Goal: Transaction & Acquisition: Book appointment/travel/reservation

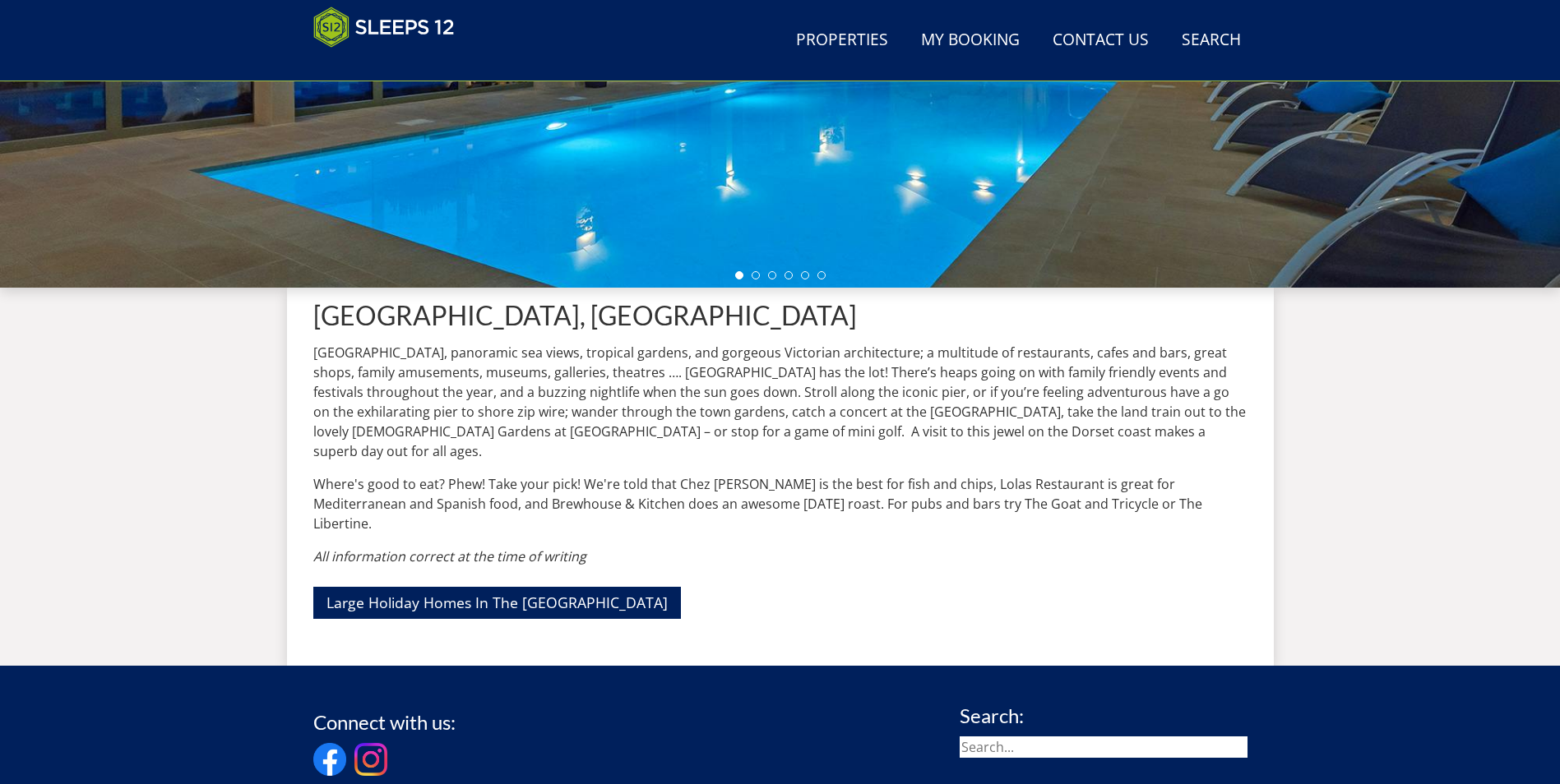
scroll to position [426, 0]
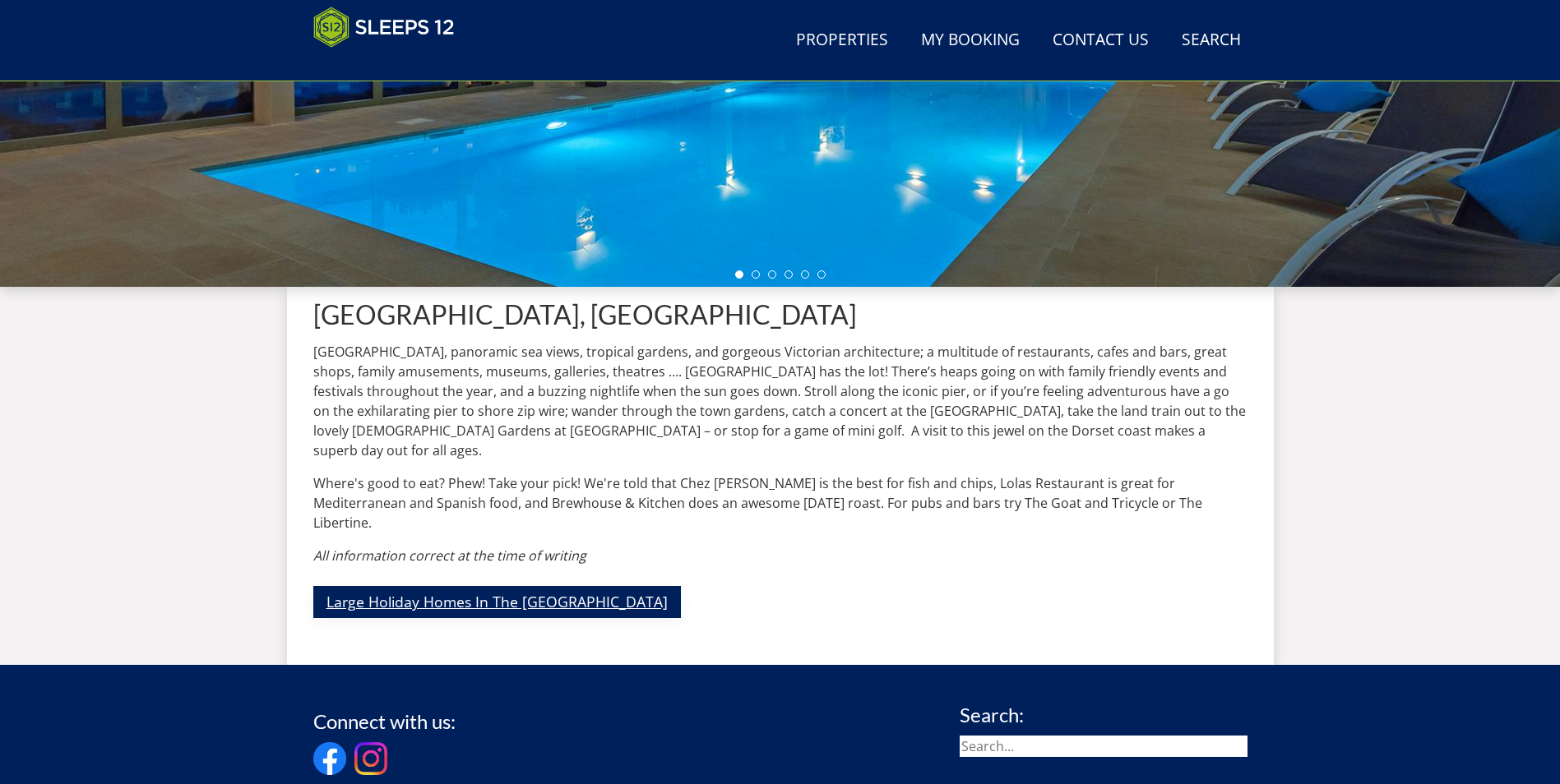
click at [486, 586] on link "Large Holiday Homes In The [GEOGRAPHIC_DATA]" at bounding box center [496, 602] width 367 height 32
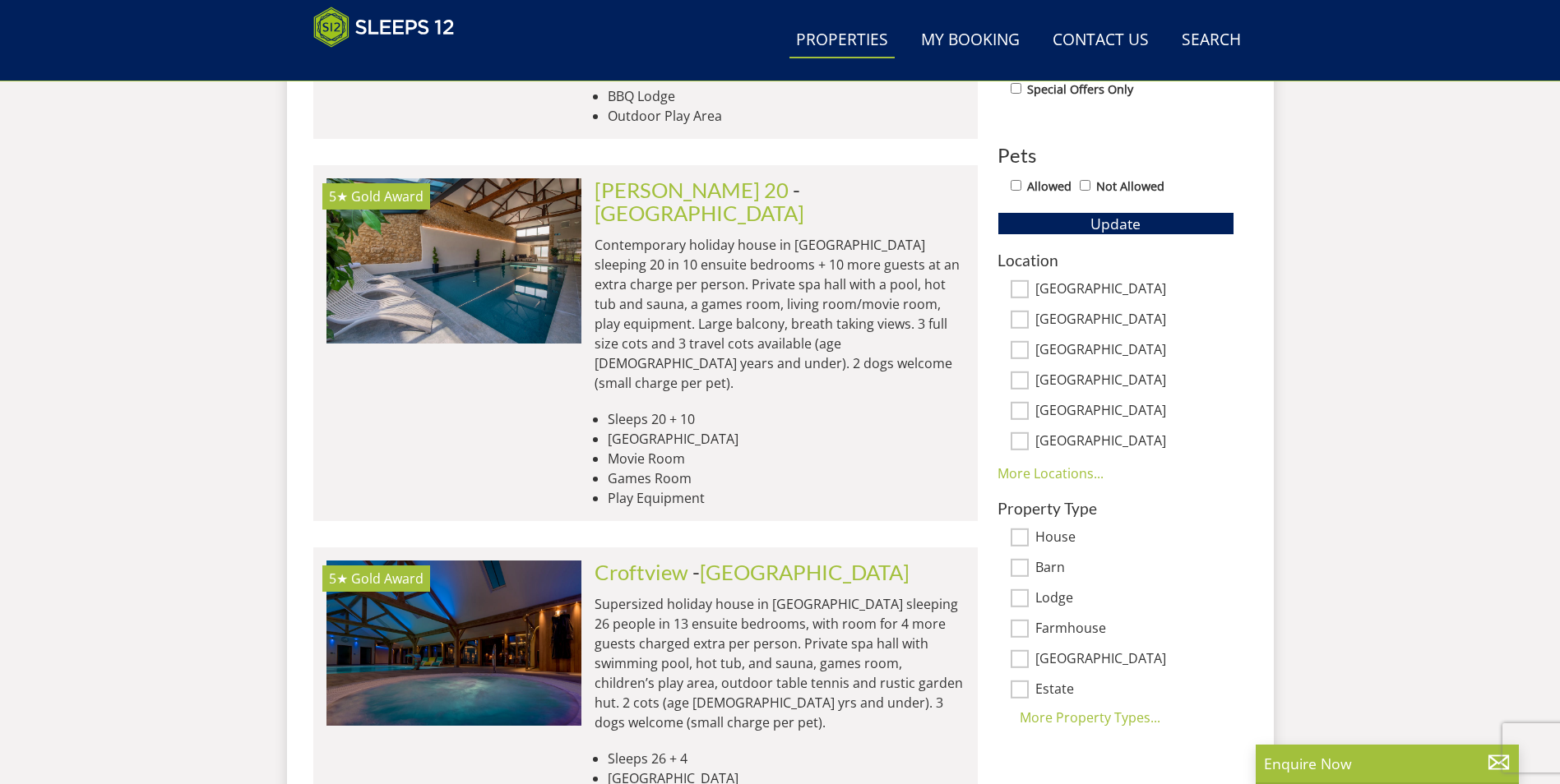
scroll to position [847, 0]
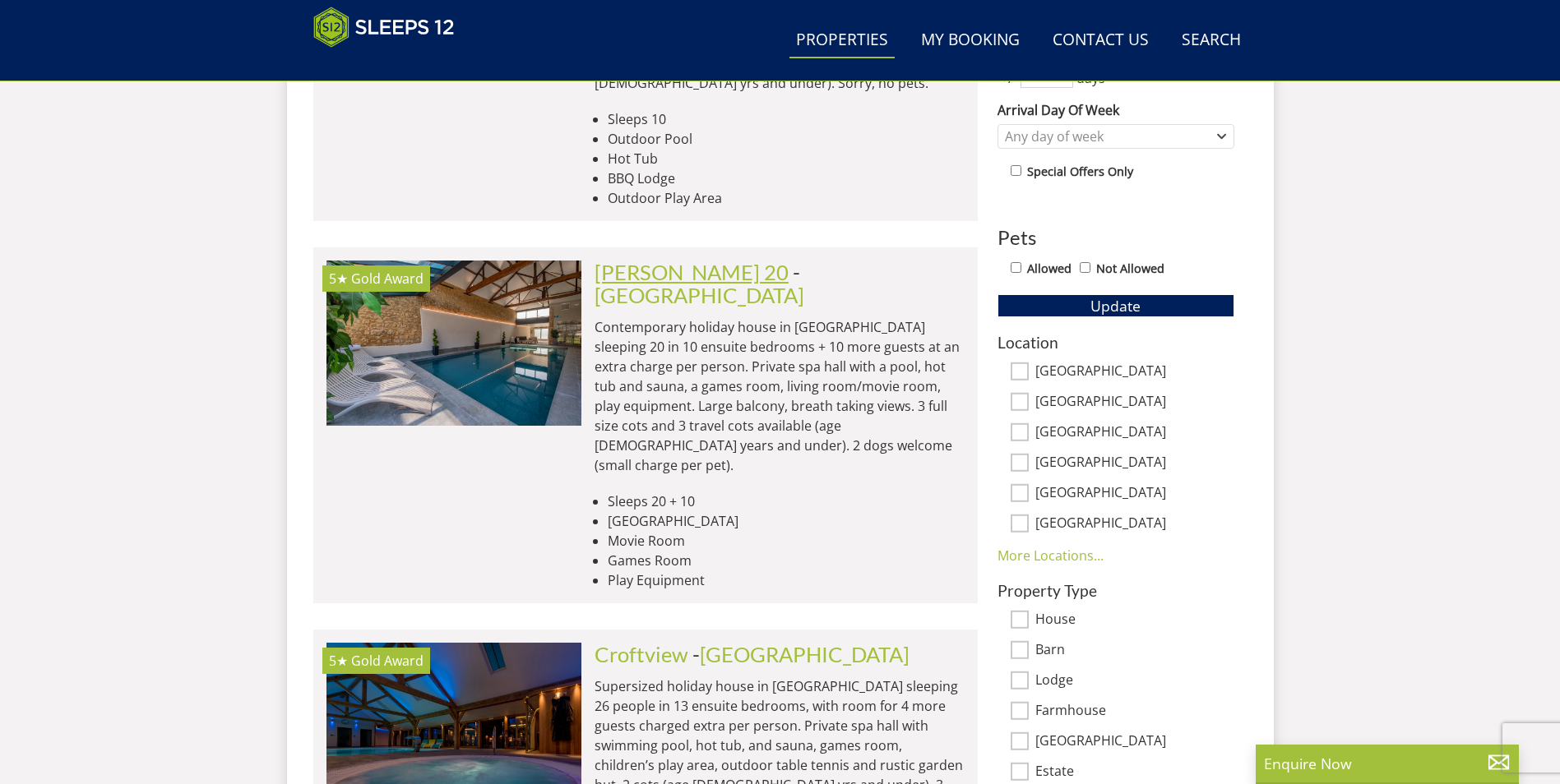
click at [657, 260] on link "[PERSON_NAME] 20" at bounding box center [691, 272] width 194 height 25
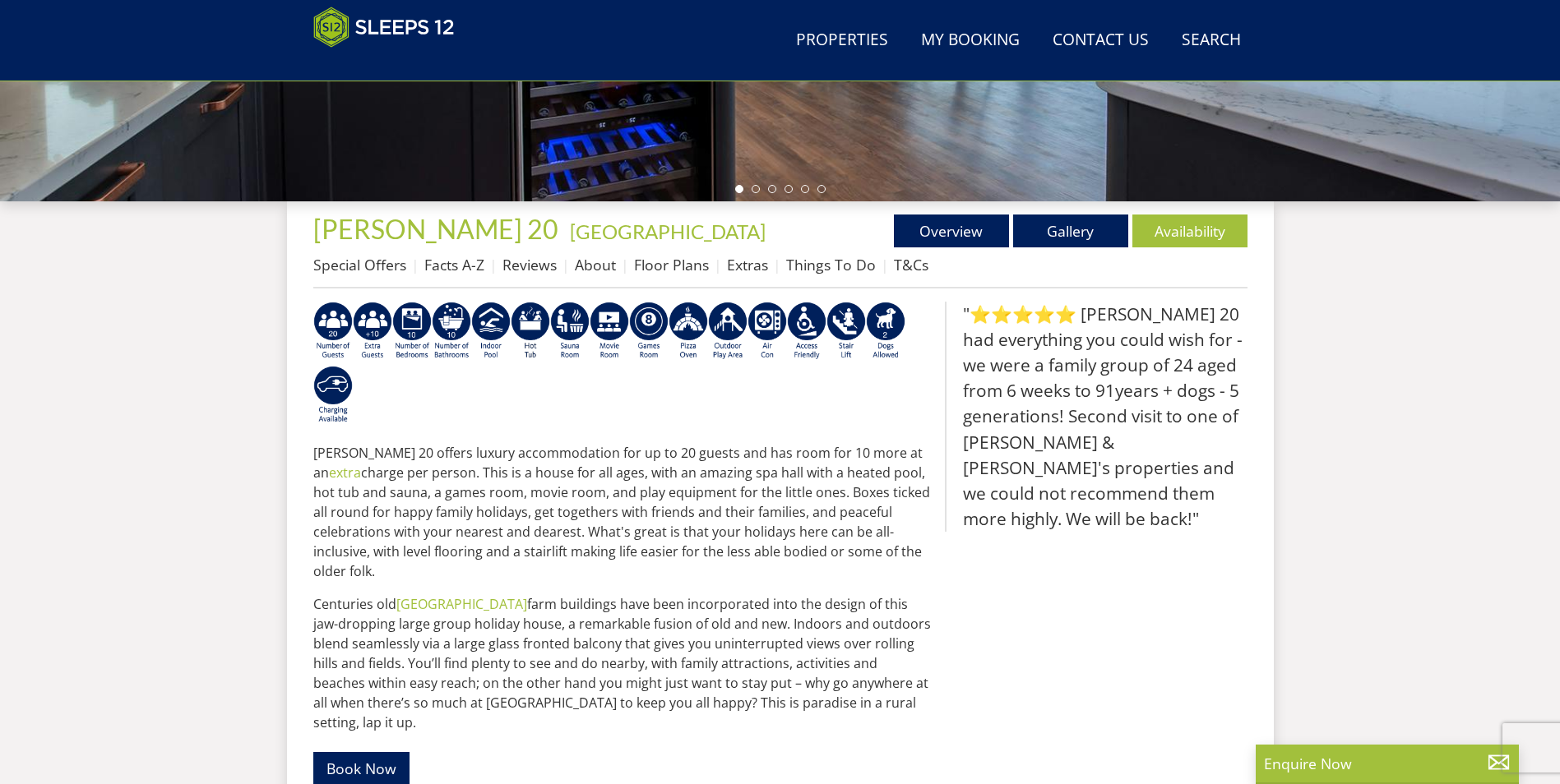
scroll to position [524, 0]
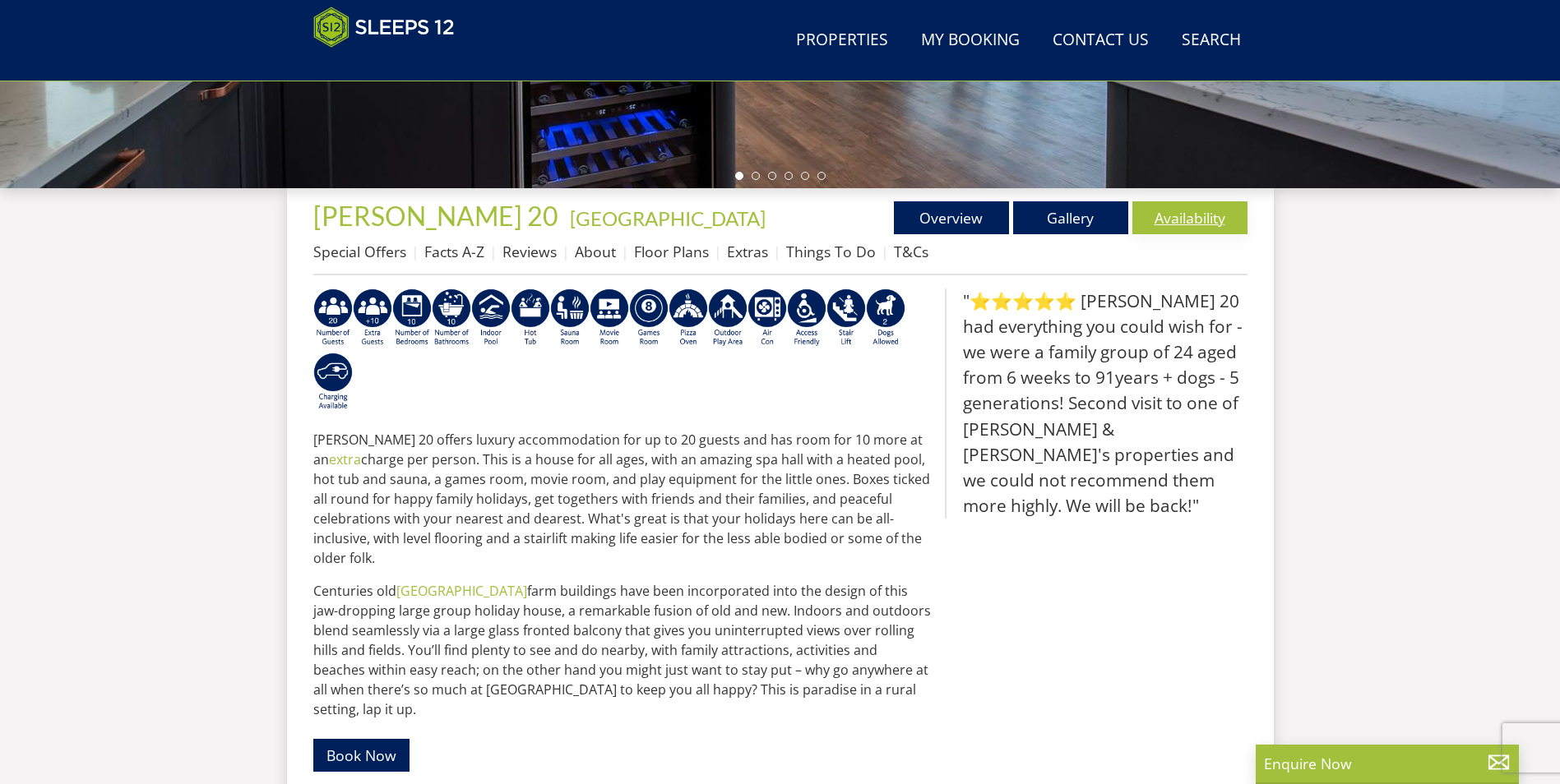
click at [1181, 222] on link "Availability" at bounding box center [1190, 217] width 115 height 33
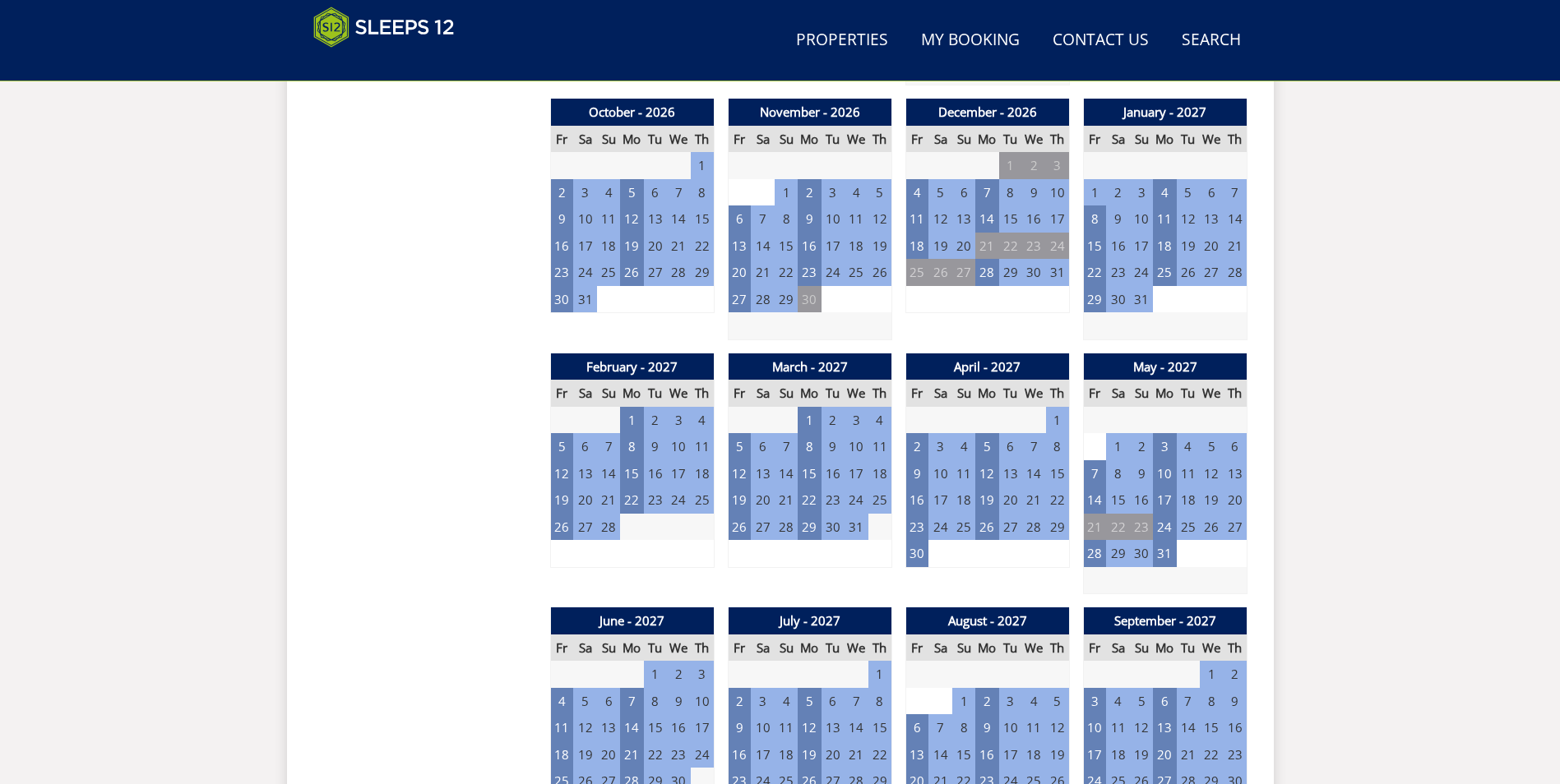
scroll to position [1505, 0]
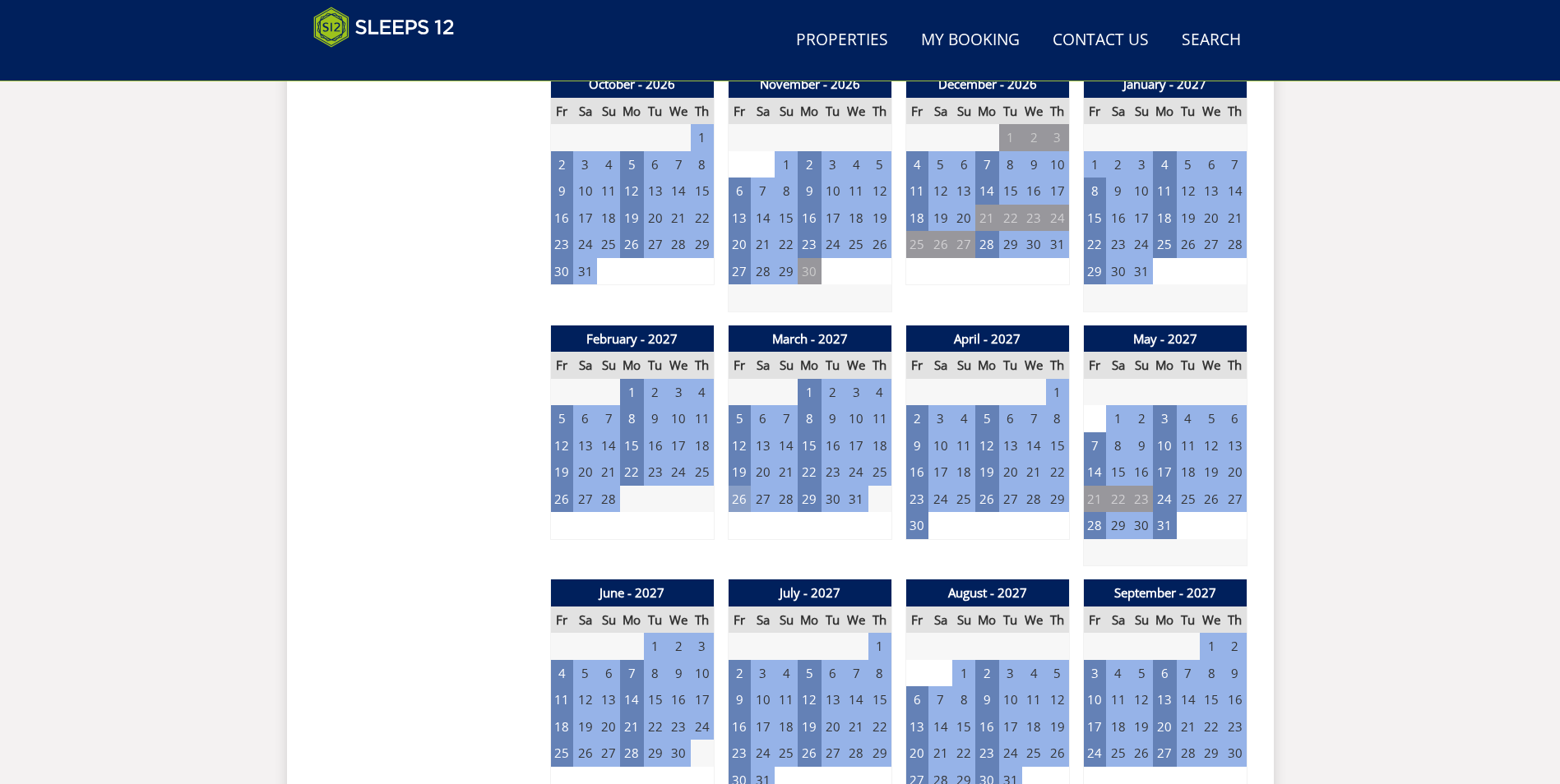
click at [740, 504] on td "26" at bounding box center [739, 499] width 23 height 28
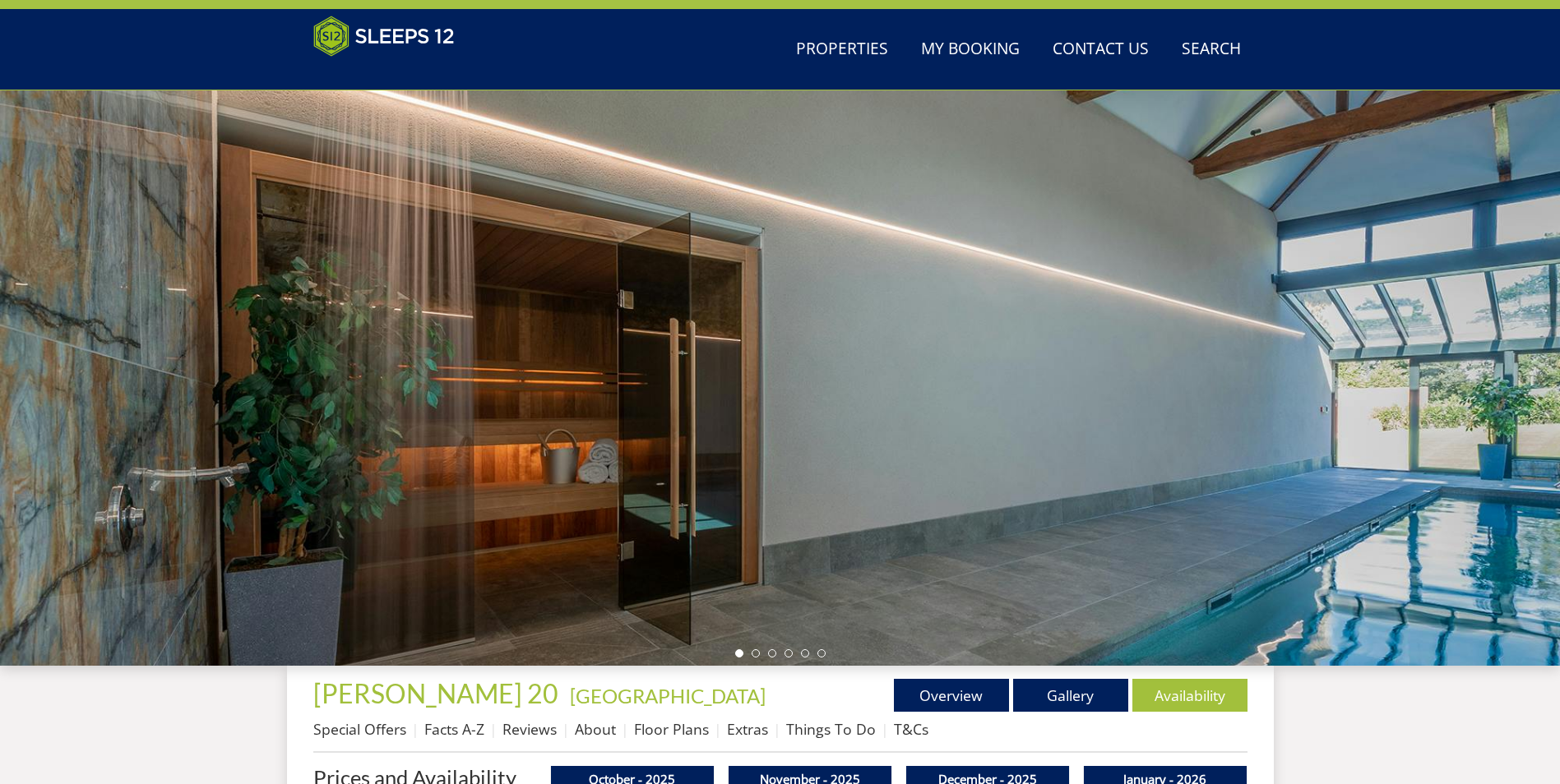
scroll to position [0, 0]
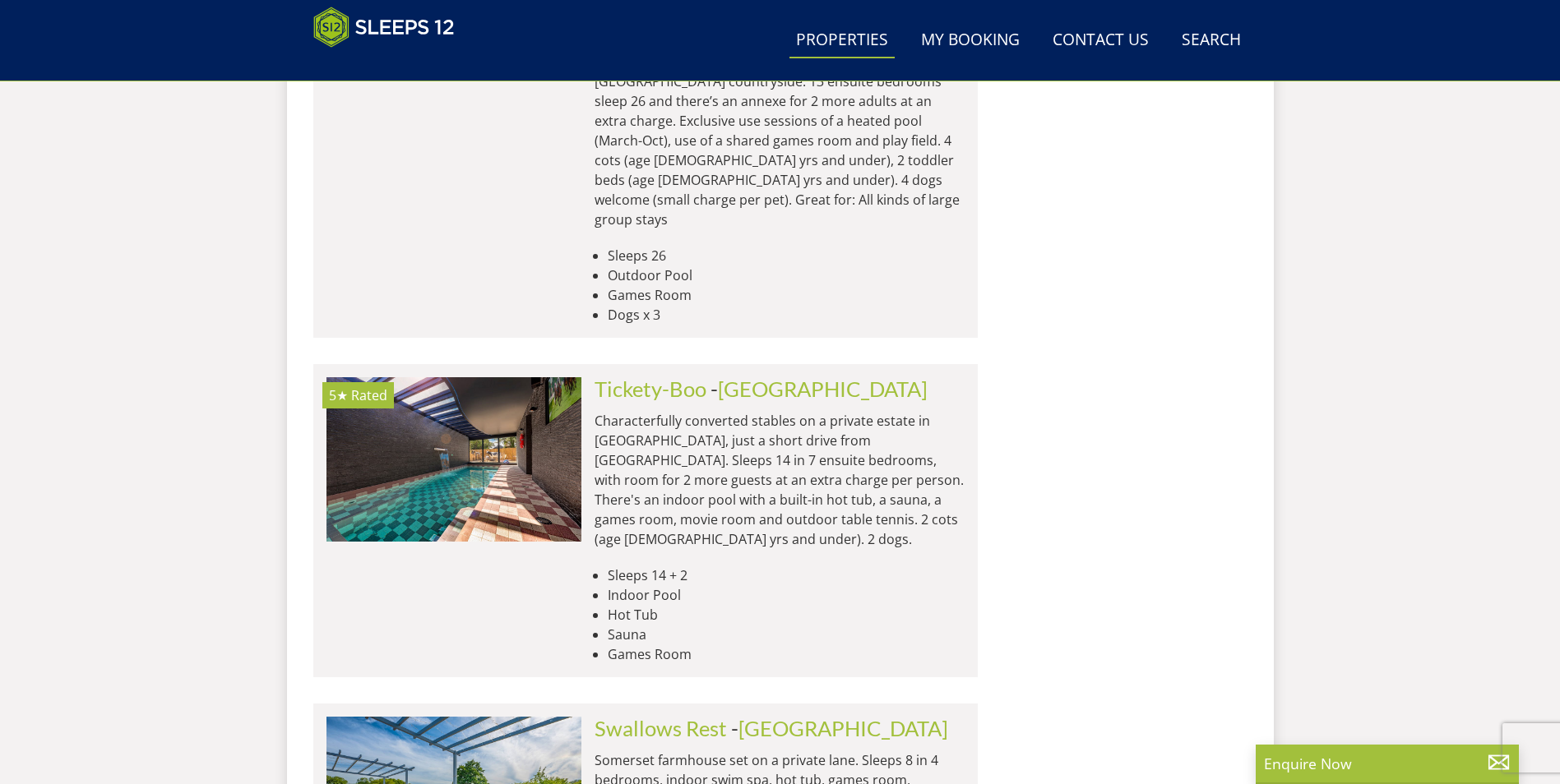
scroll to position [6765, 0]
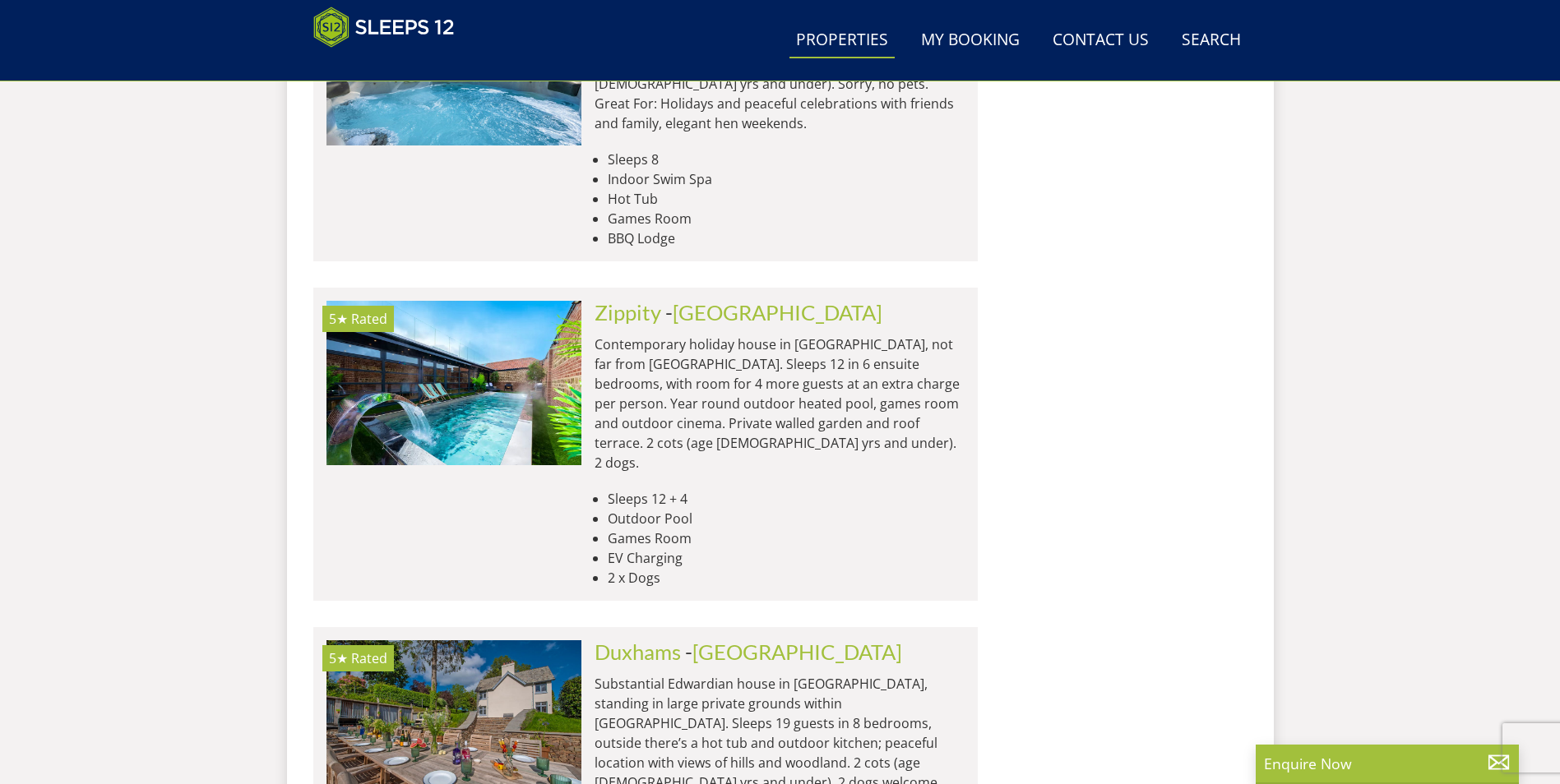
scroll to position [7421, 0]
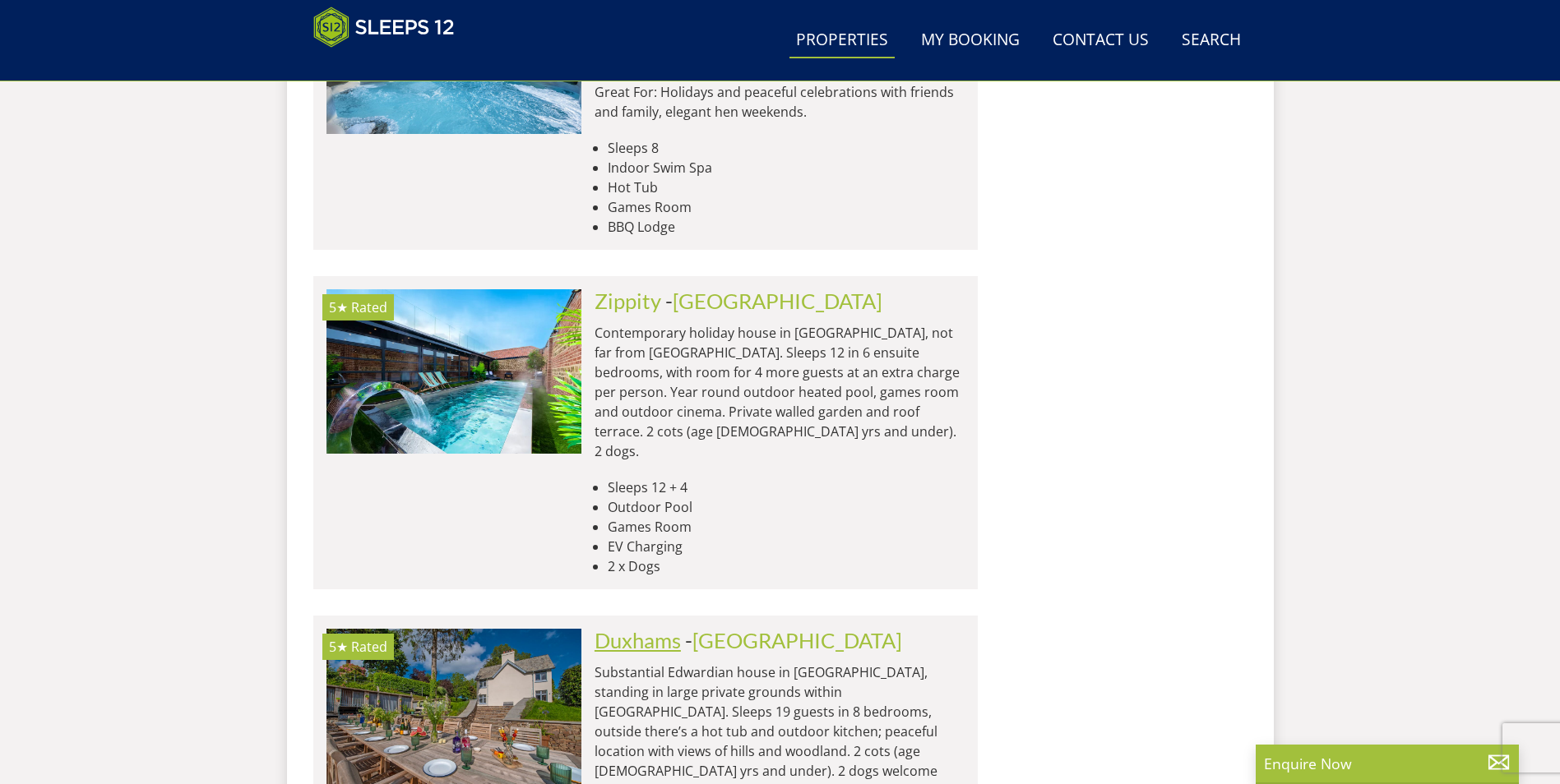
click at [666, 628] on link "Duxhams" at bounding box center [637, 640] width 86 height 25
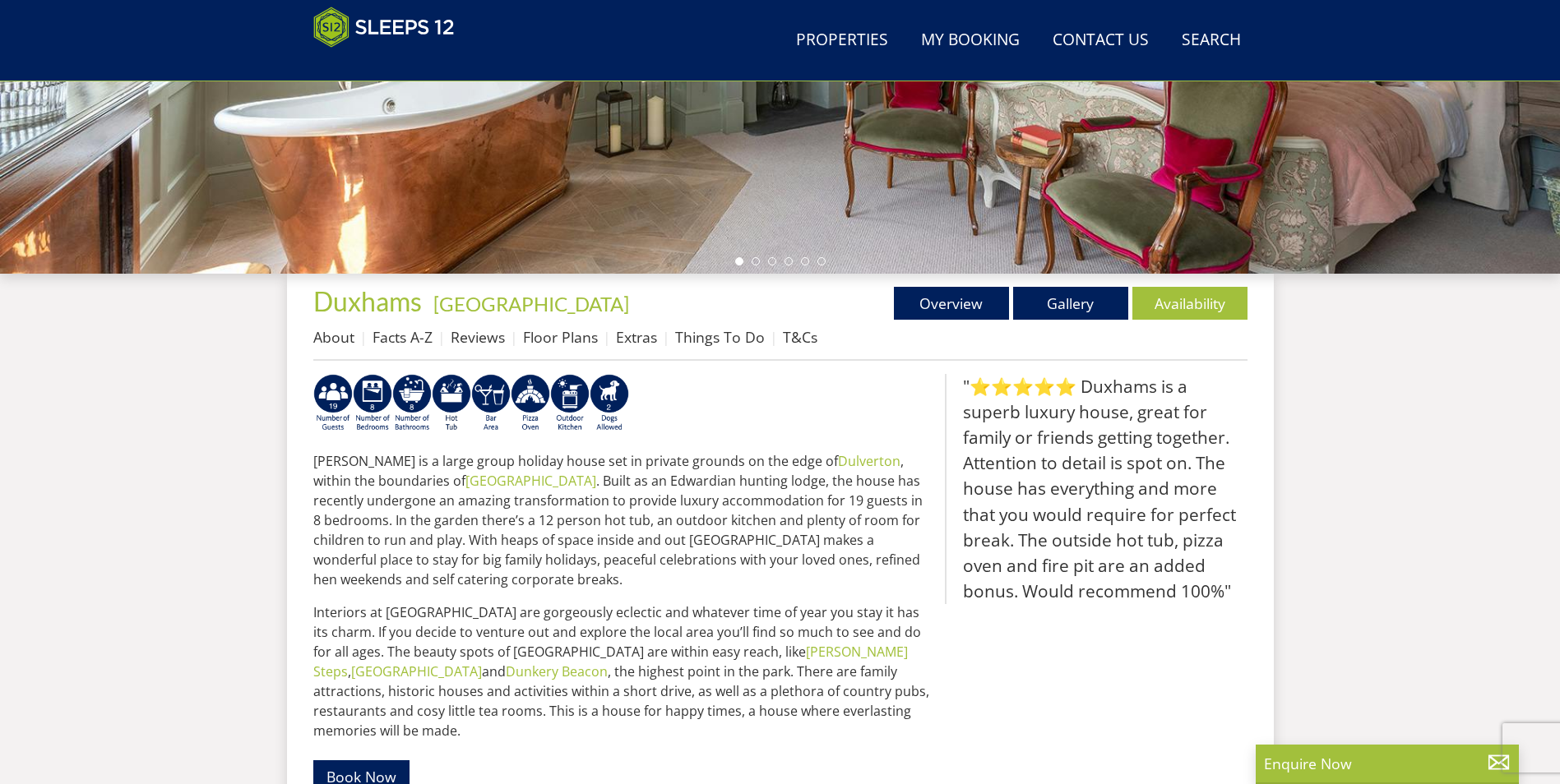
scroll to position [273, 0]
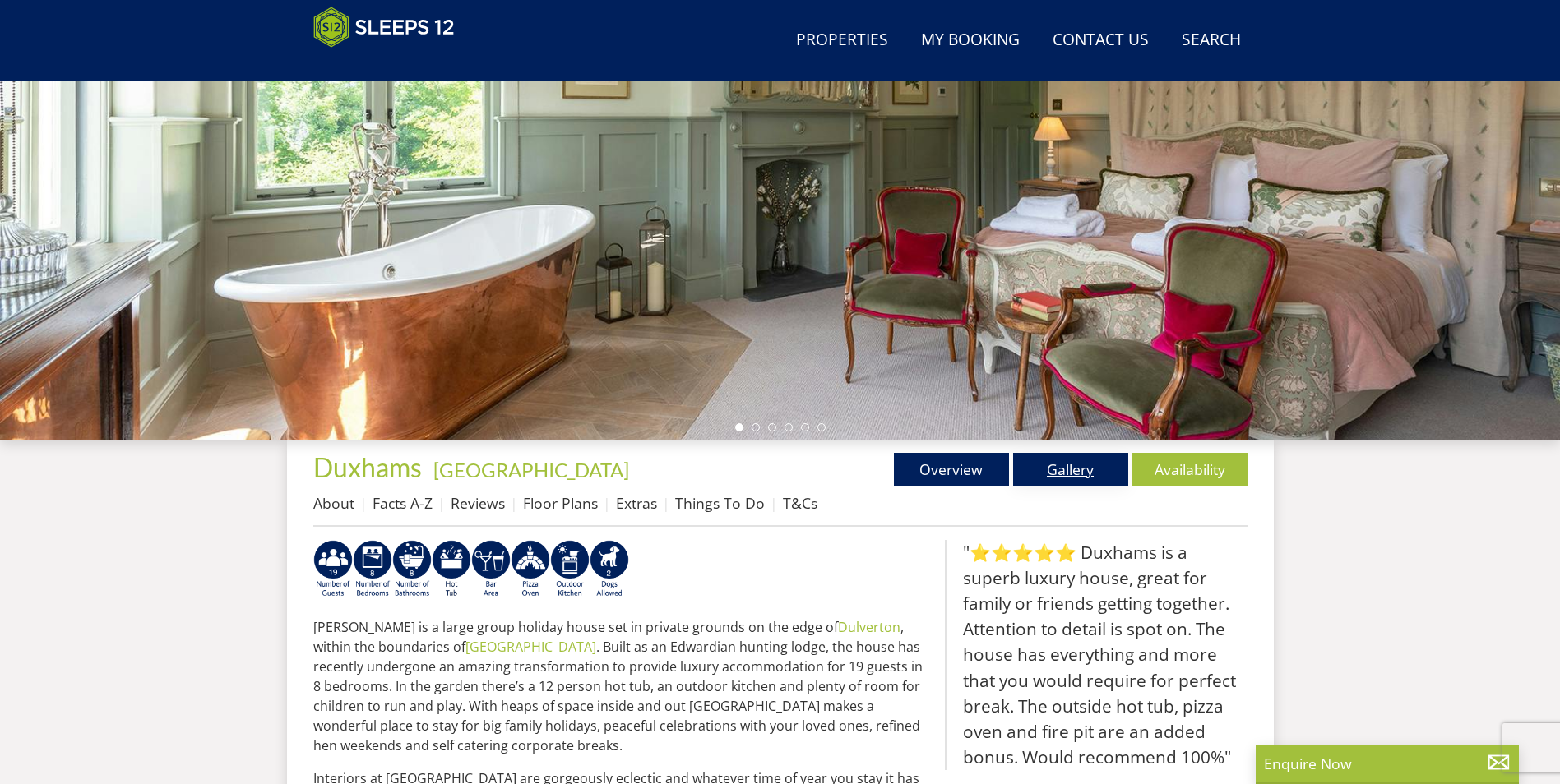
click at [1057, 473] on link "Gallery" at bounding box center [1071, 469] width 115 height 33
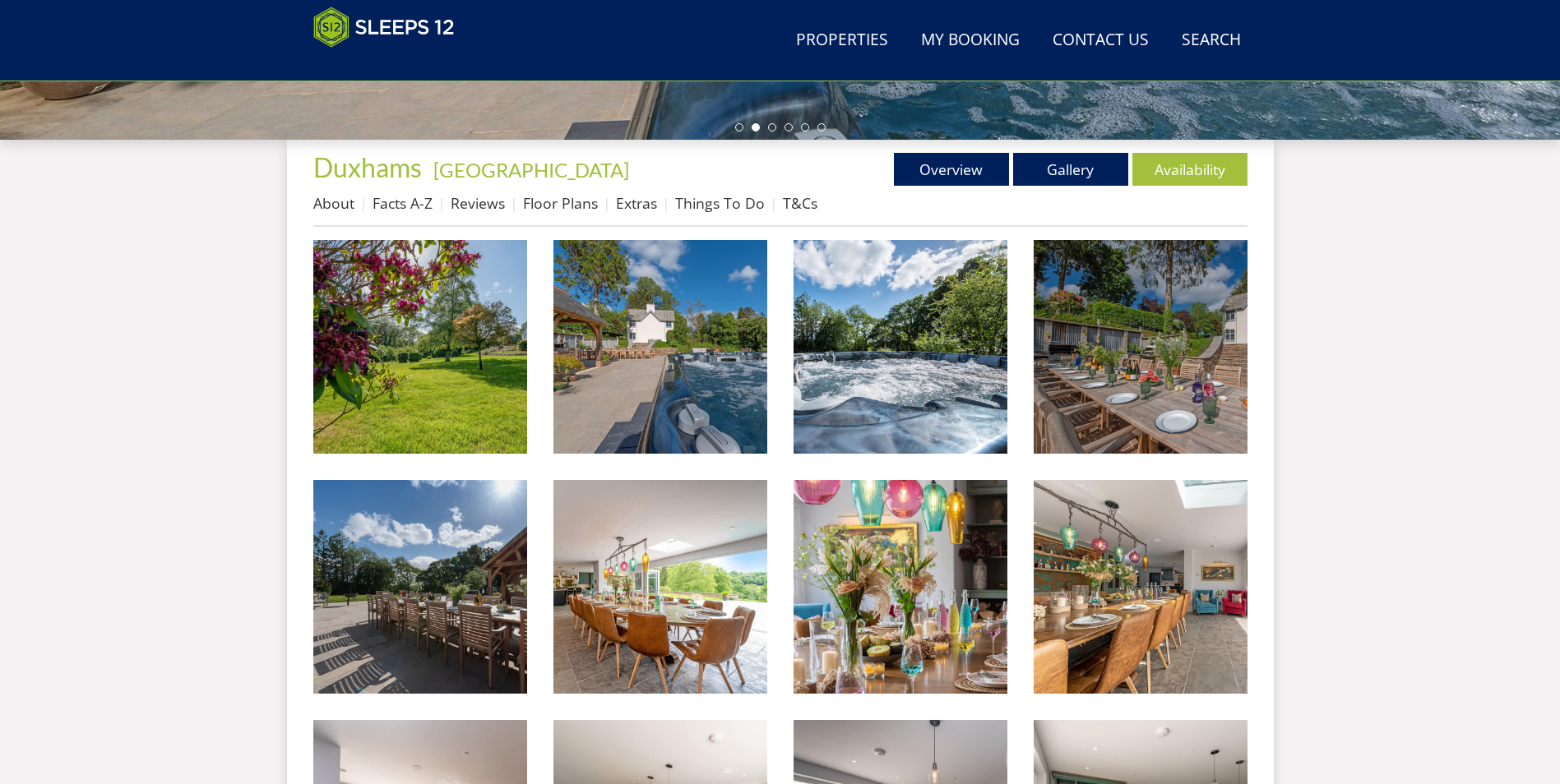
scroll to position [270, 0]
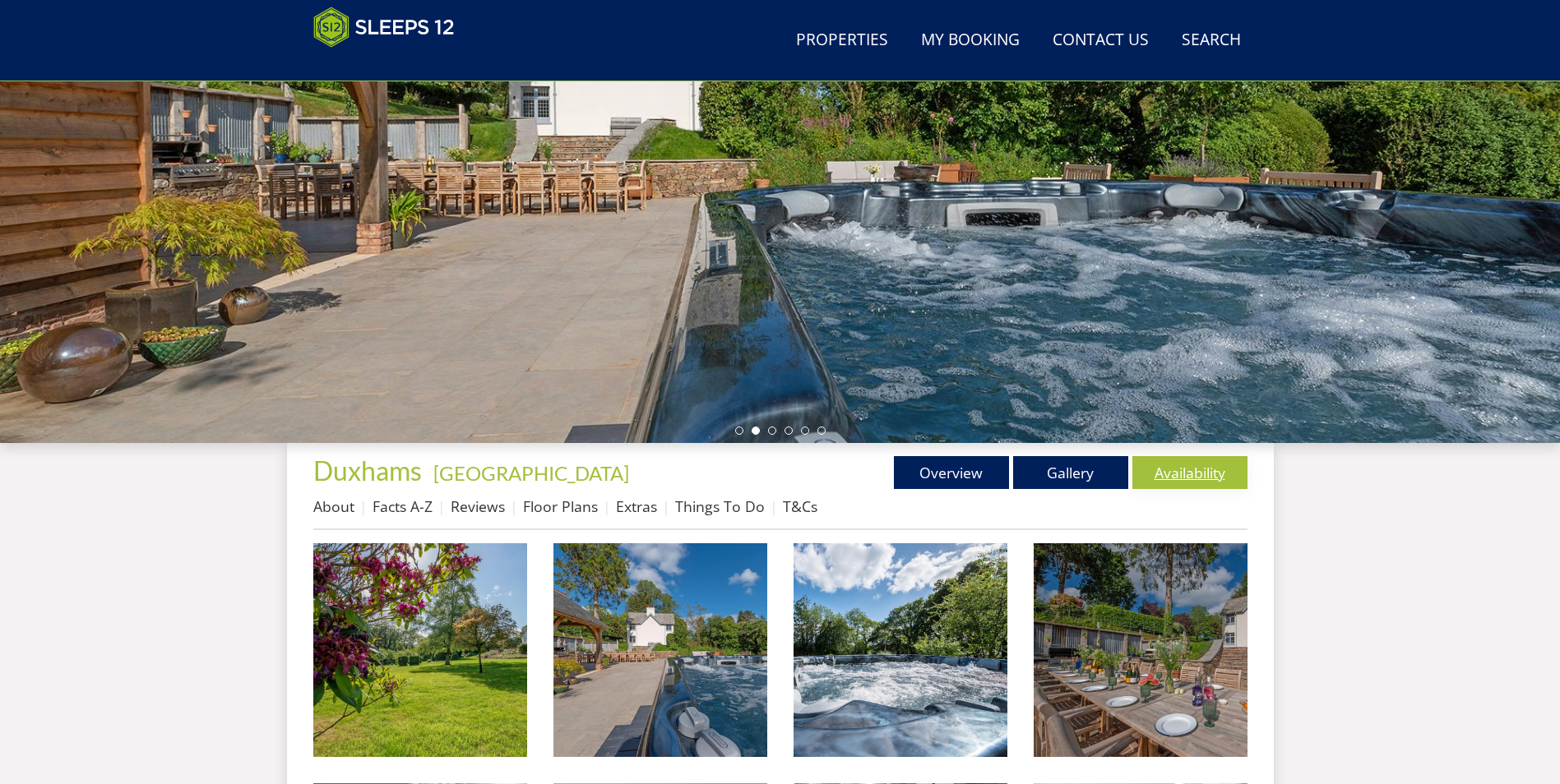
click at [1188, 470] on link "Availability" at bounding box center [1190, 473] width 115 height 33
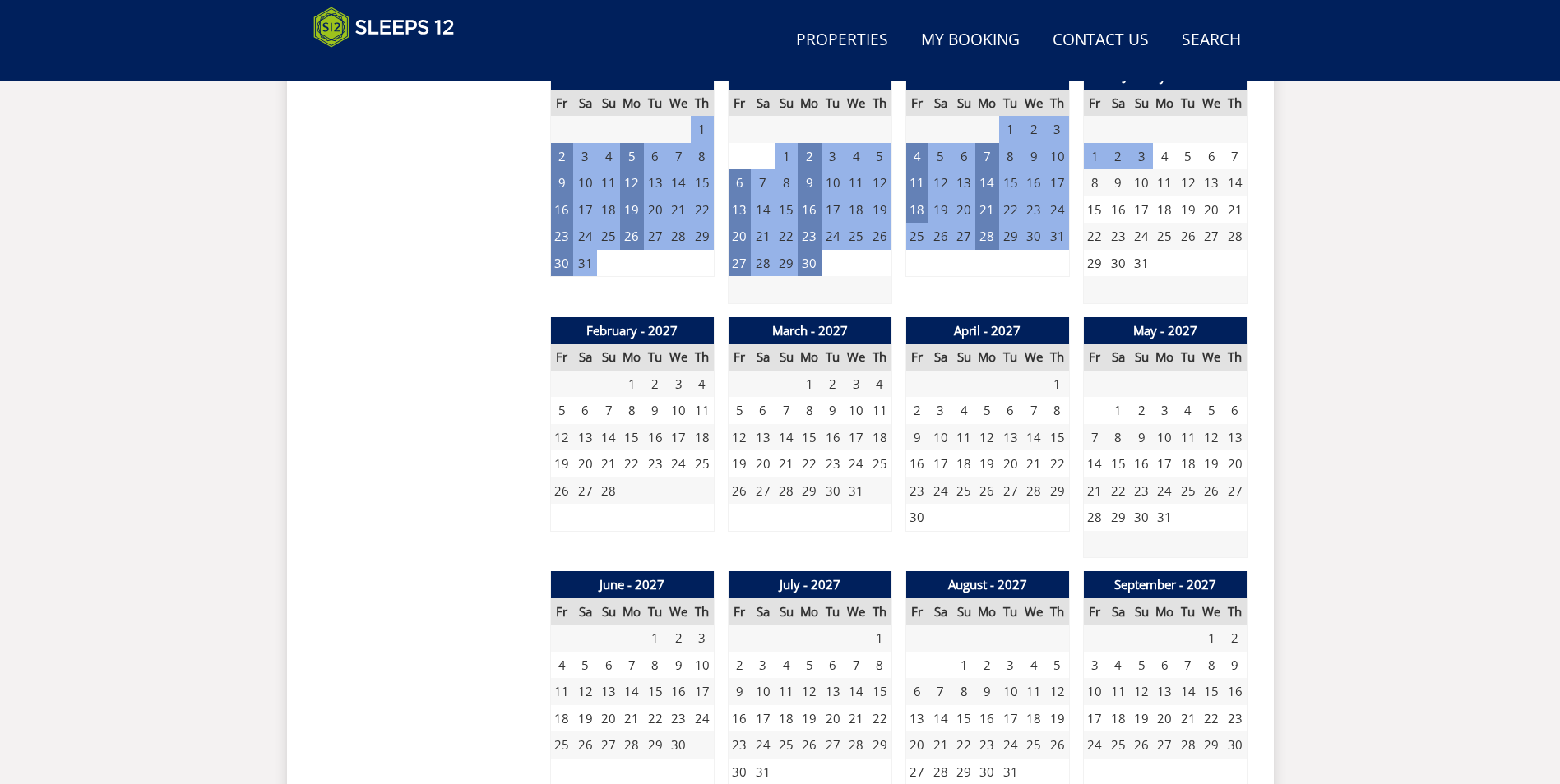
scroll to position [1515, 0]
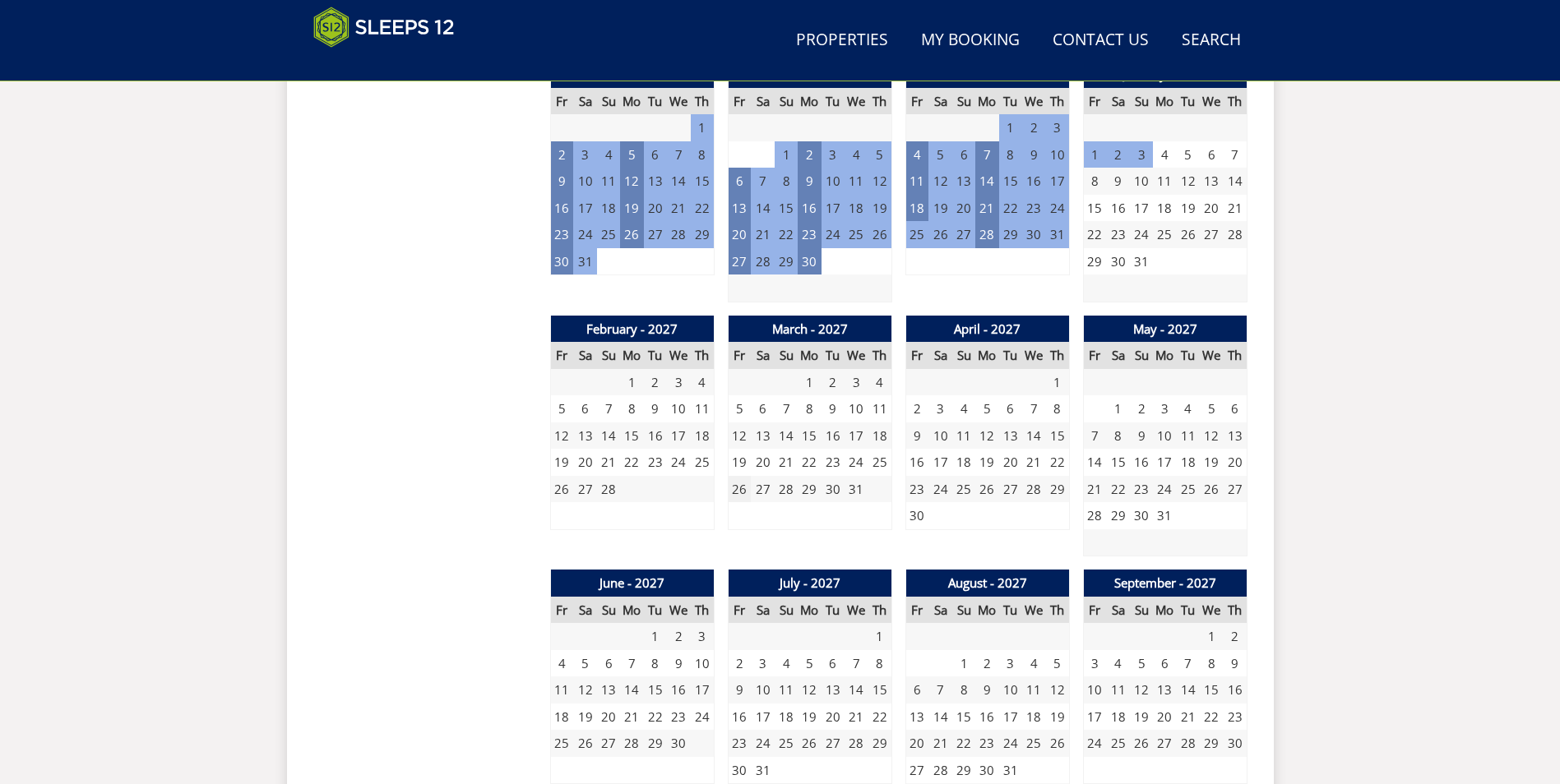
click at [740, 493] on td "26" at bounding box center [739, 490] width 23 height 28
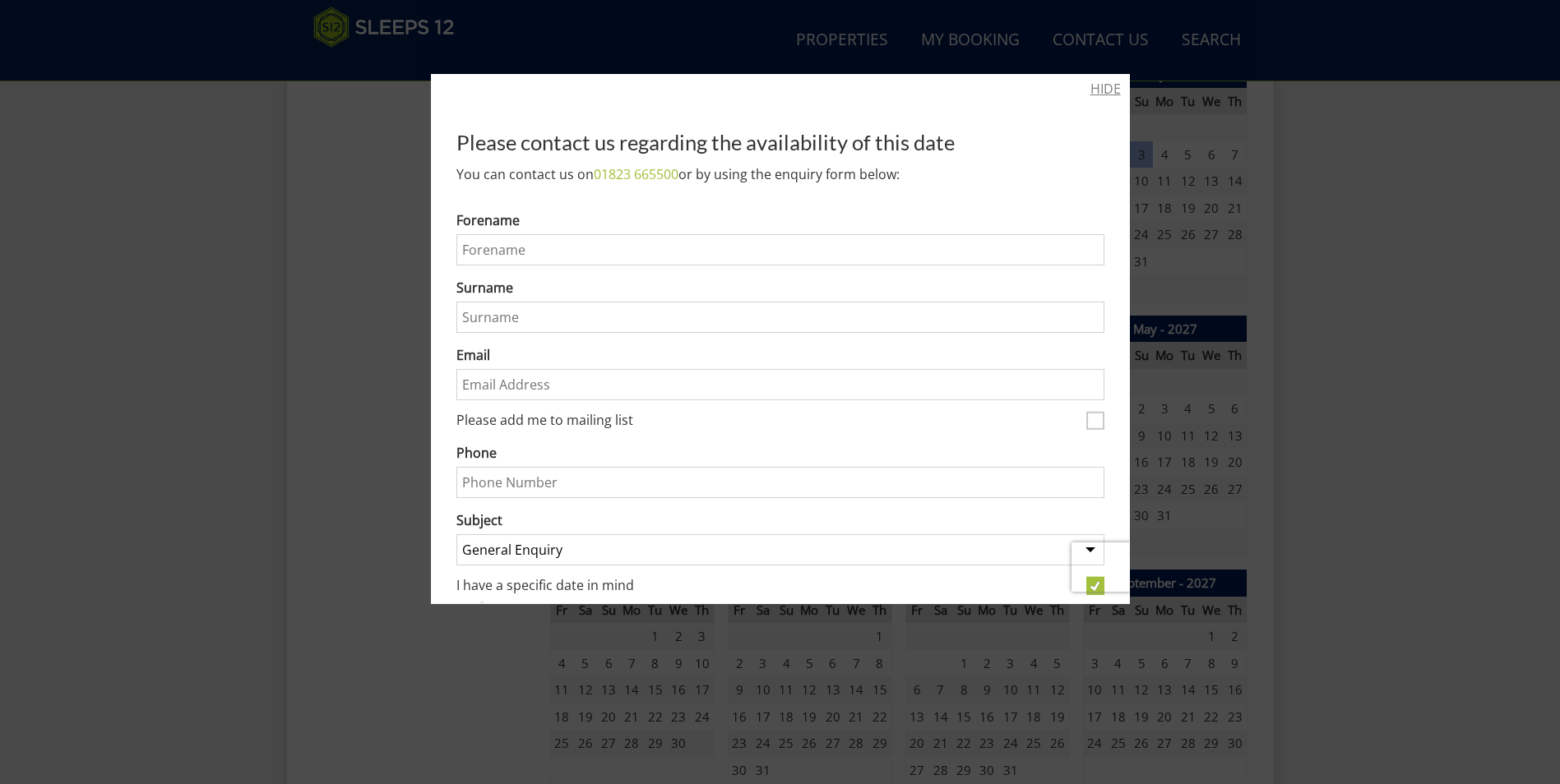
click at [1096, 88] on link "HIDE" at bounding box center [1105, 89] width 30 height 20
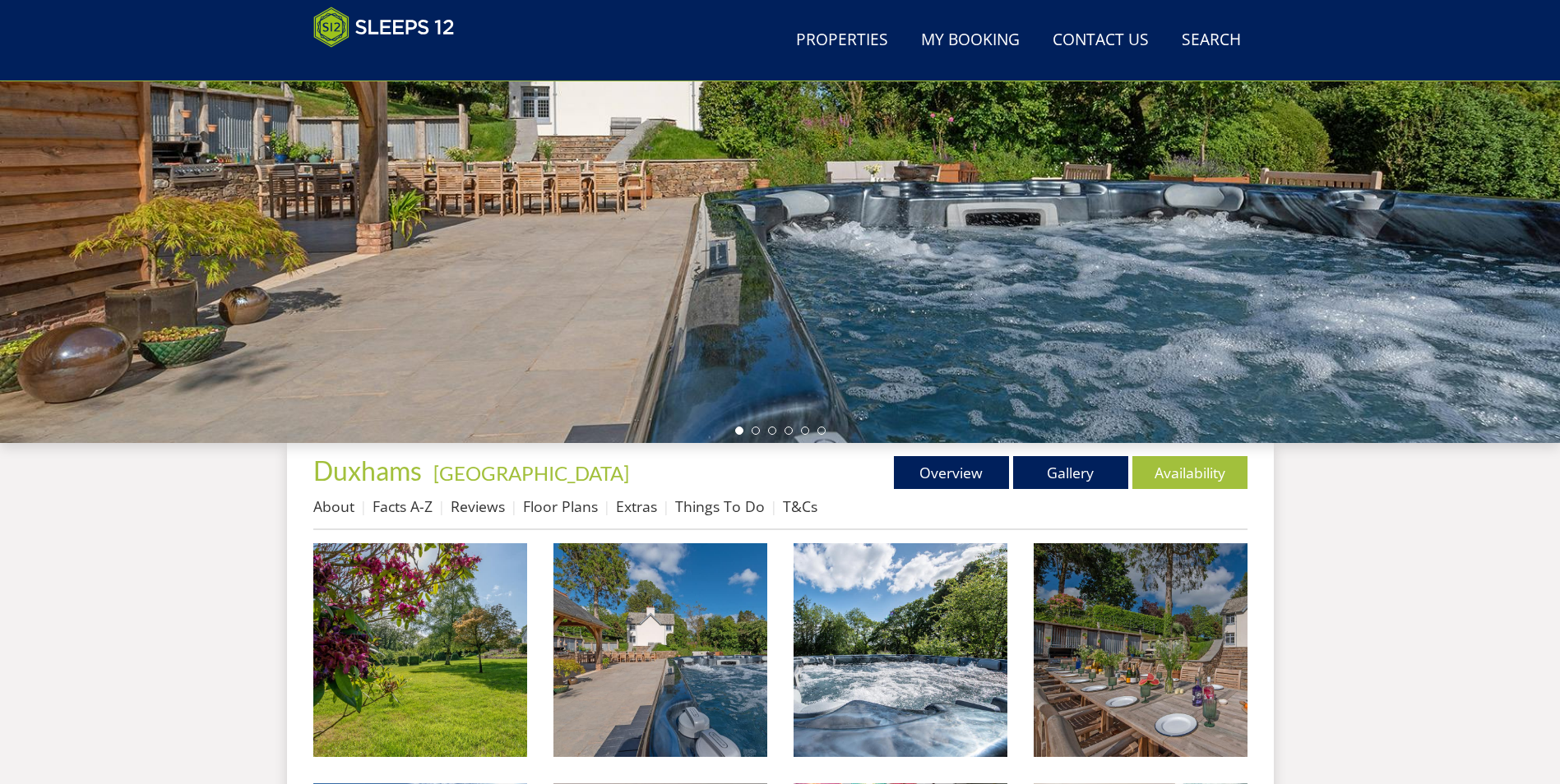
scroll to position [273, 0]
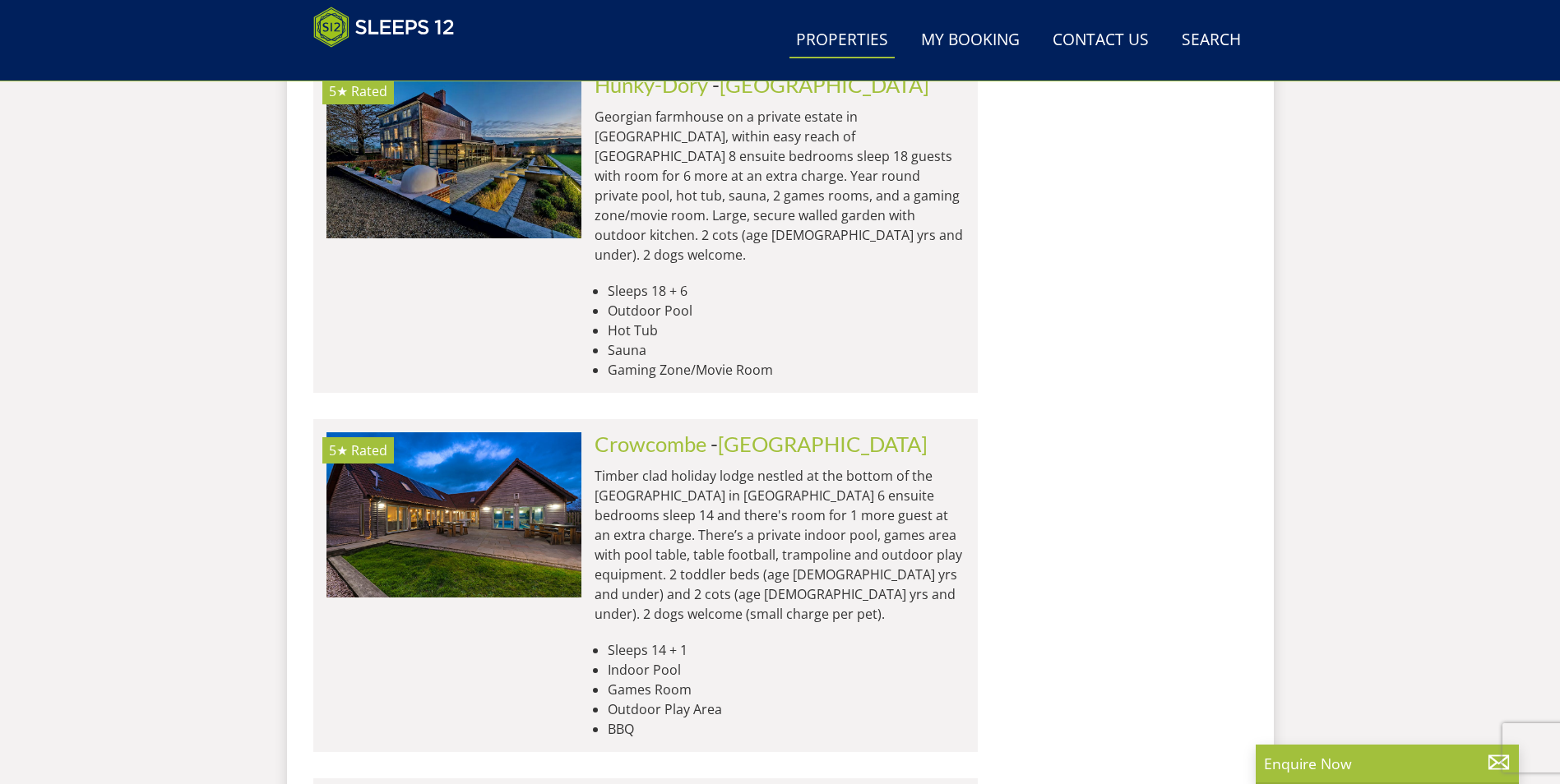
scroll to position [11449, 0]
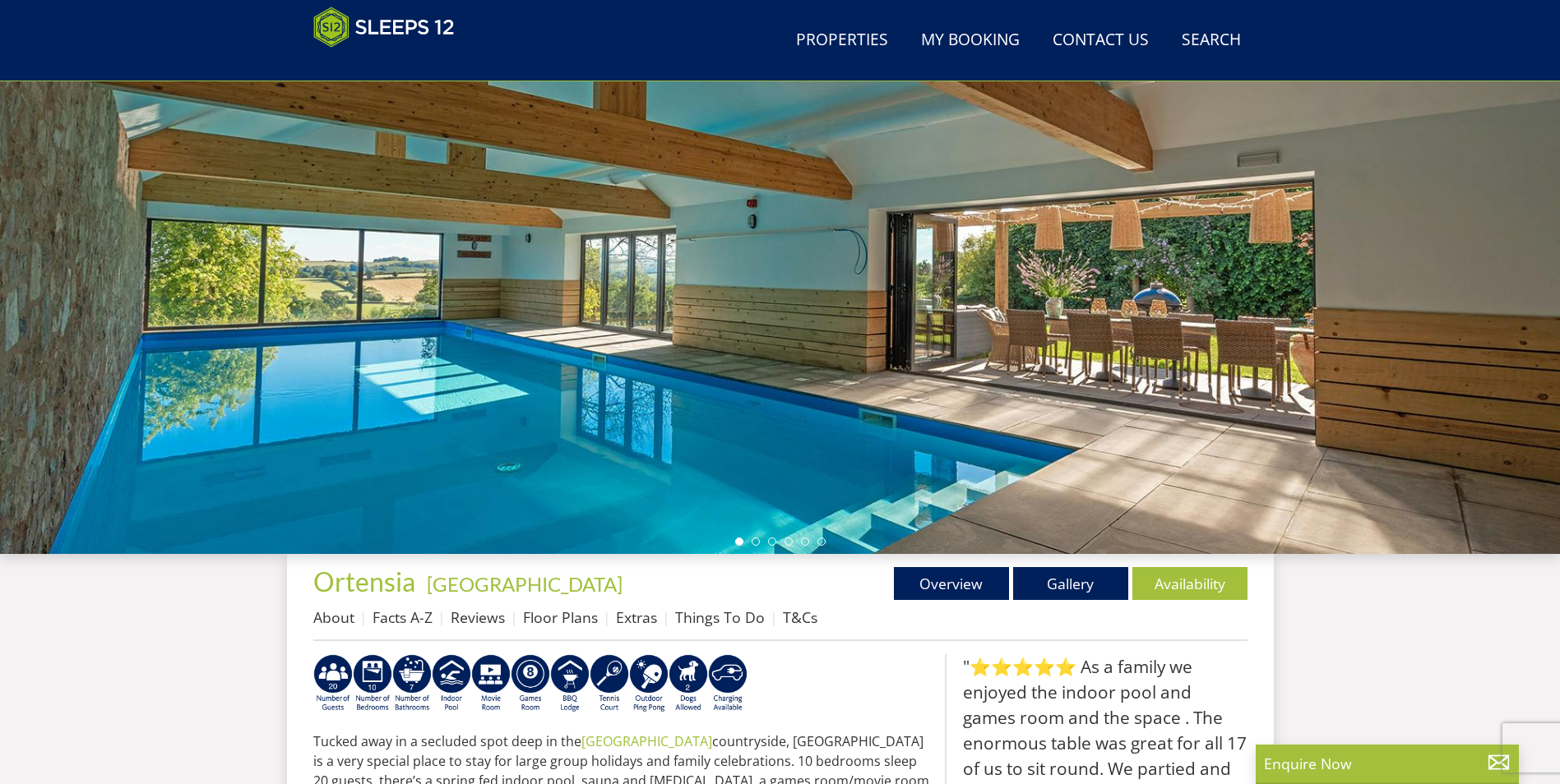
scroll to position [273, 0]
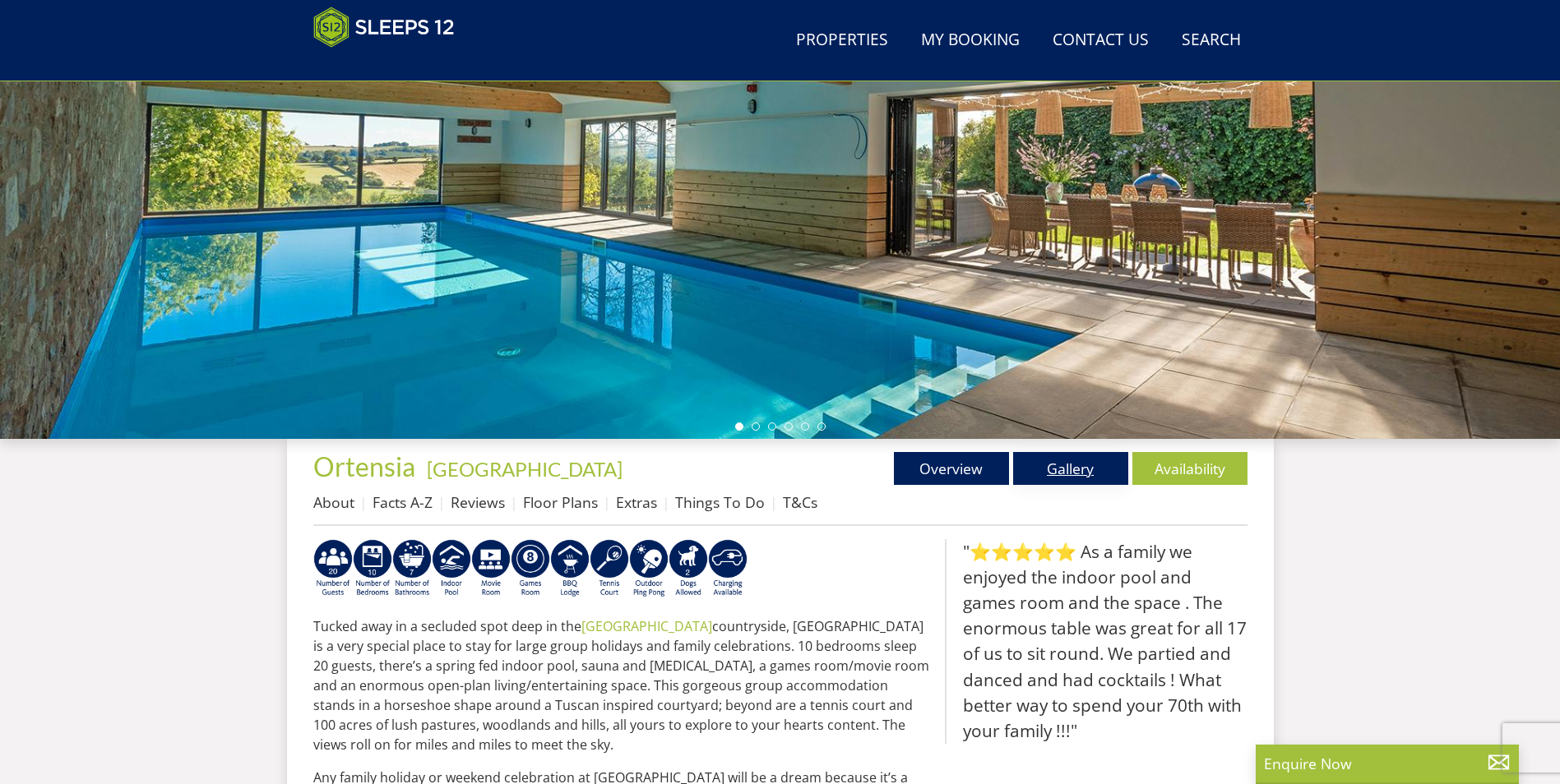
click at [1058, 481] on link "Gallery" at bounding box center [1071, 469] width 115 height 33
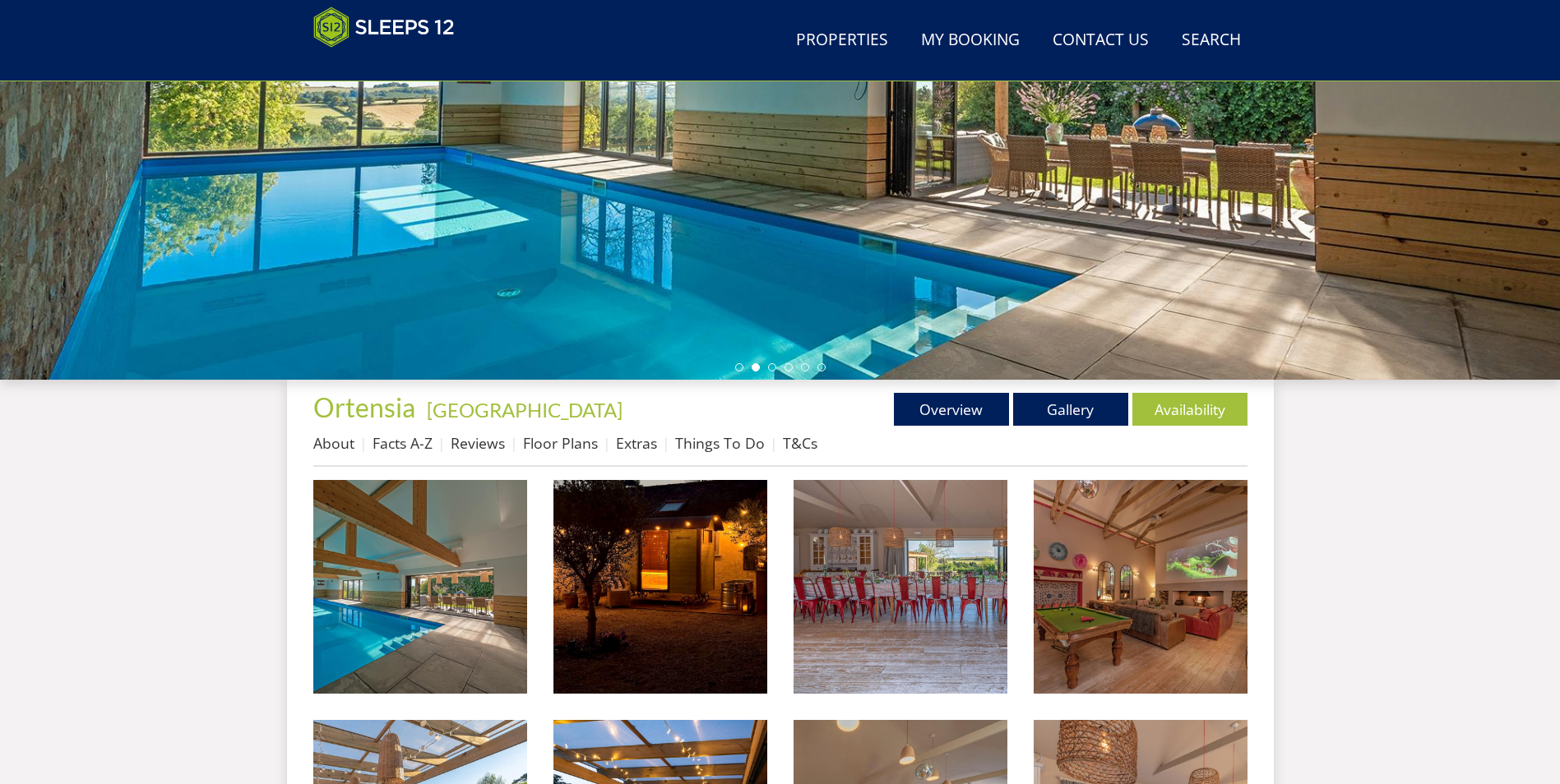
scroll to position [190, 0]
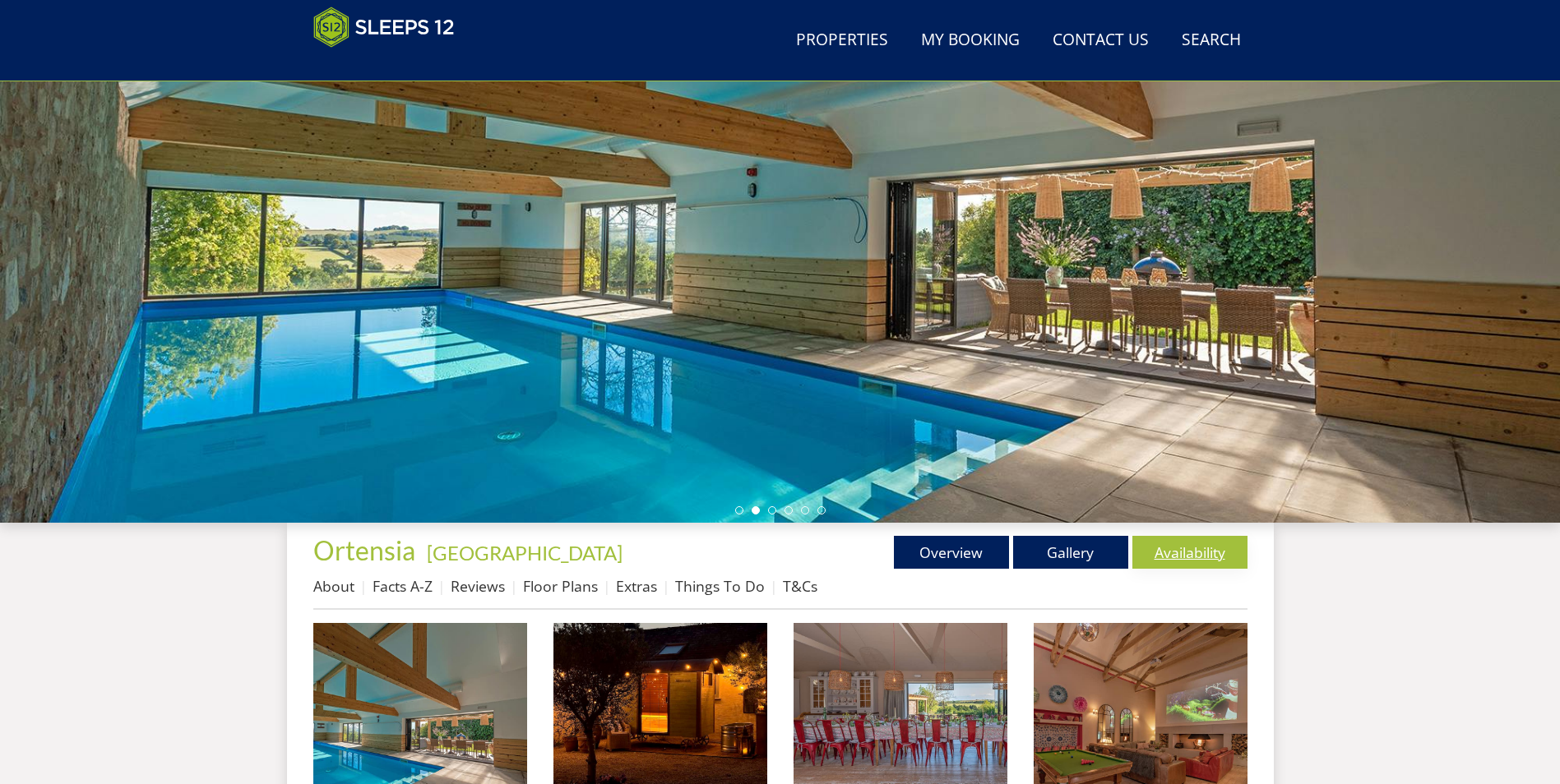
click at [1179, 552] on link "Availability" at bounding box center [1190, 552] width 115 height 33
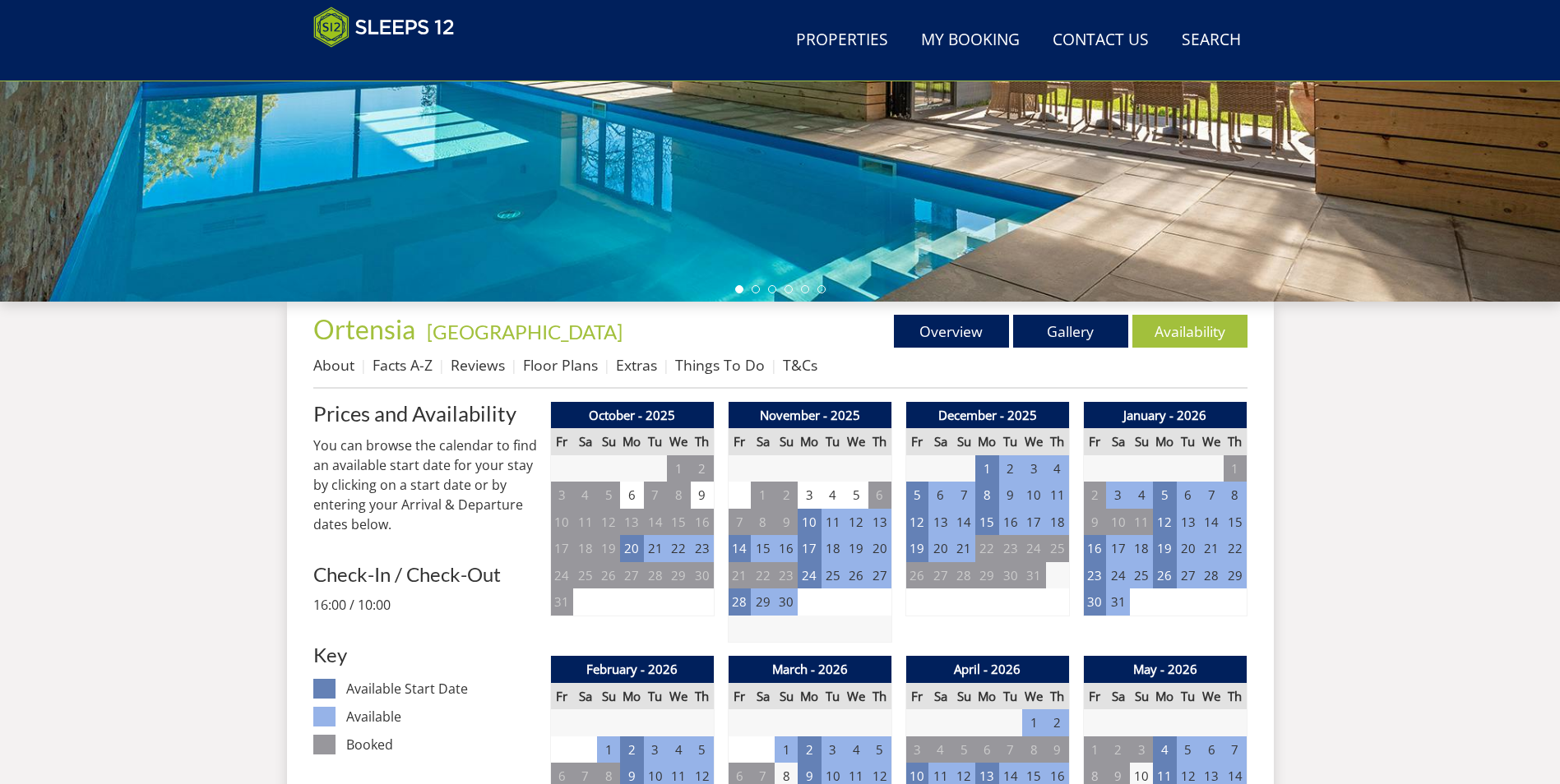
scroll to position [199, 0]
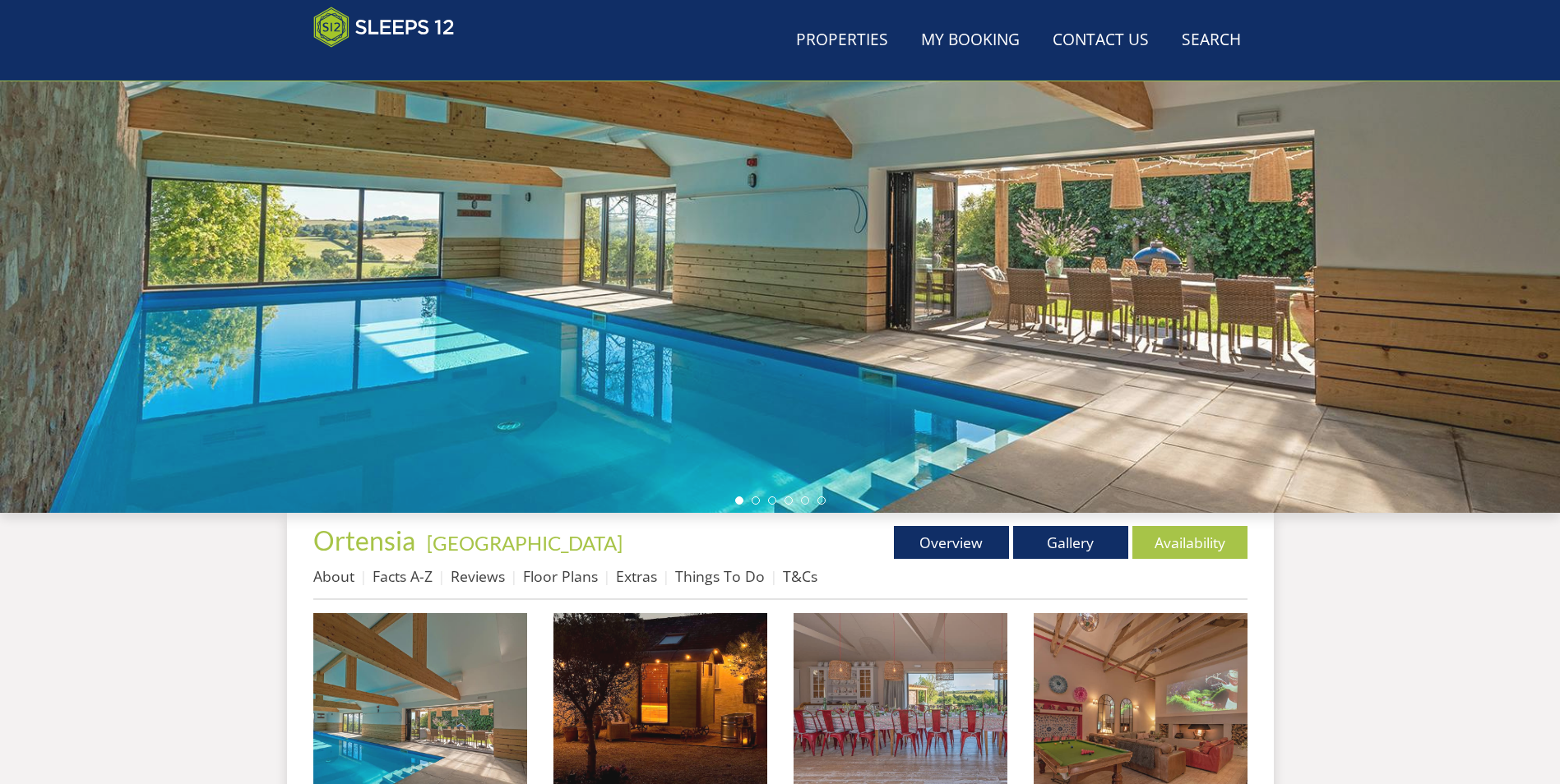
scroll to position [190, 0]
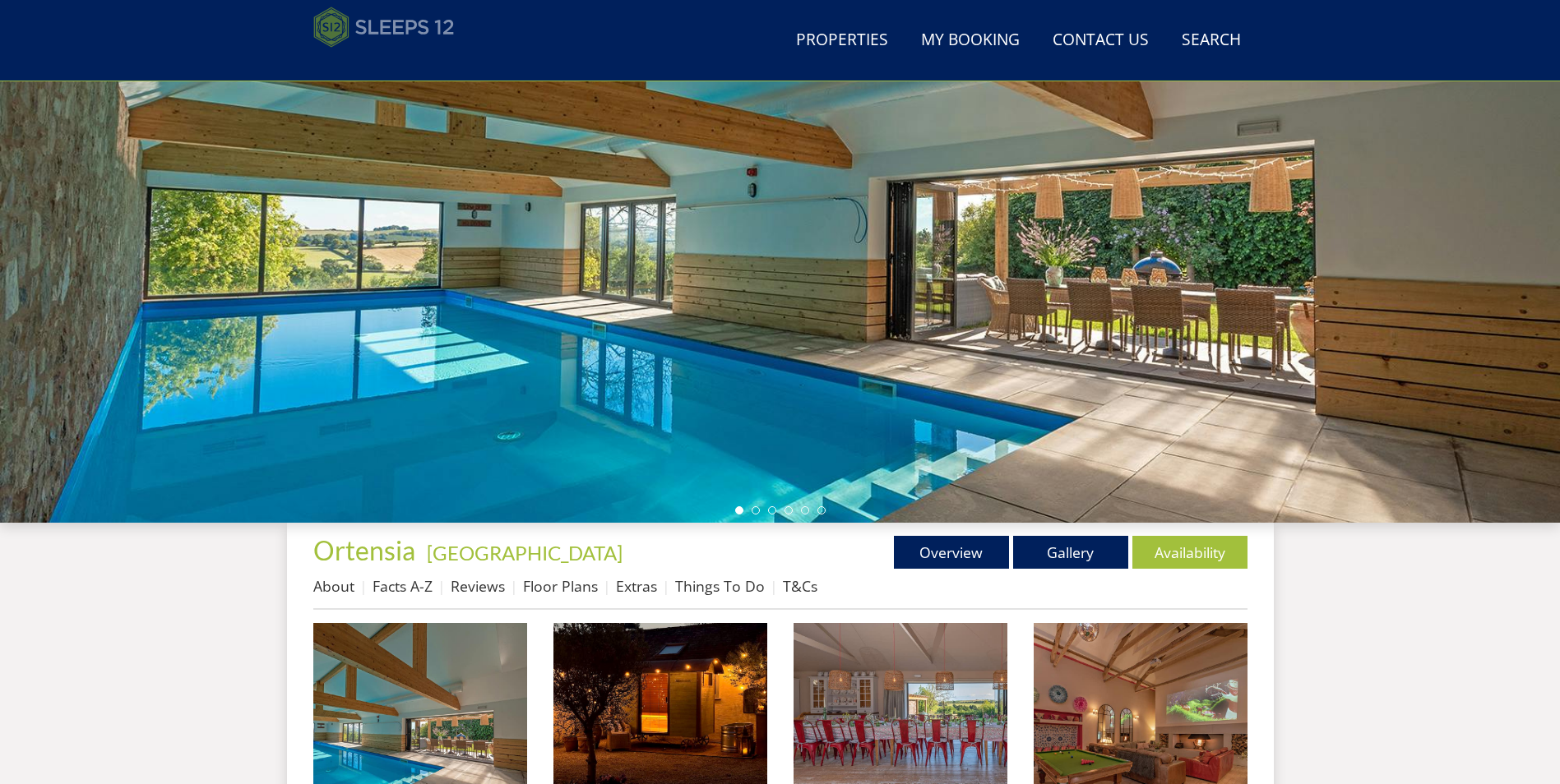
click at [432, 28] on img at bounding box center [384, 28] width 141 height 41
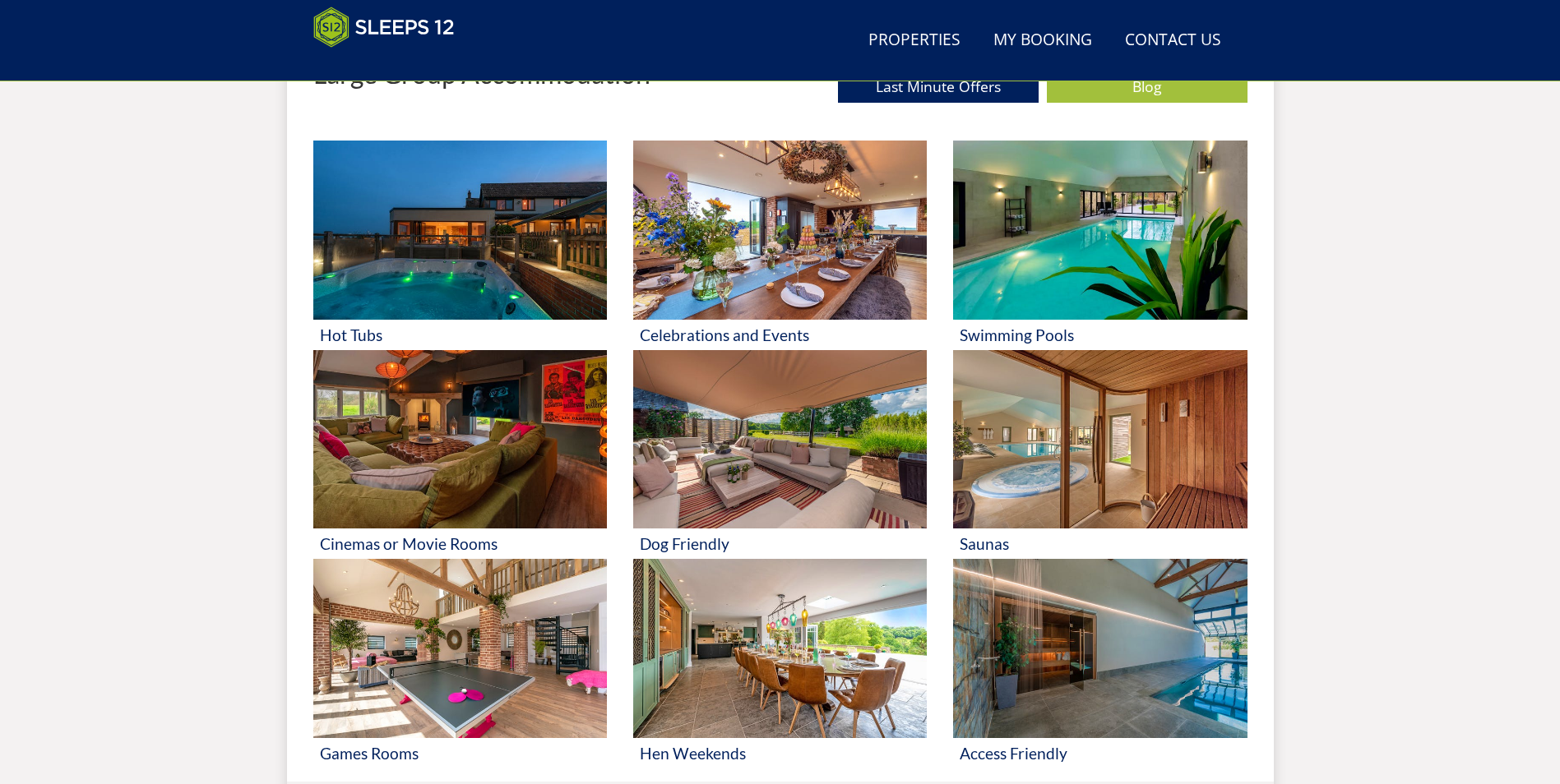
scroll to position [636, 0]
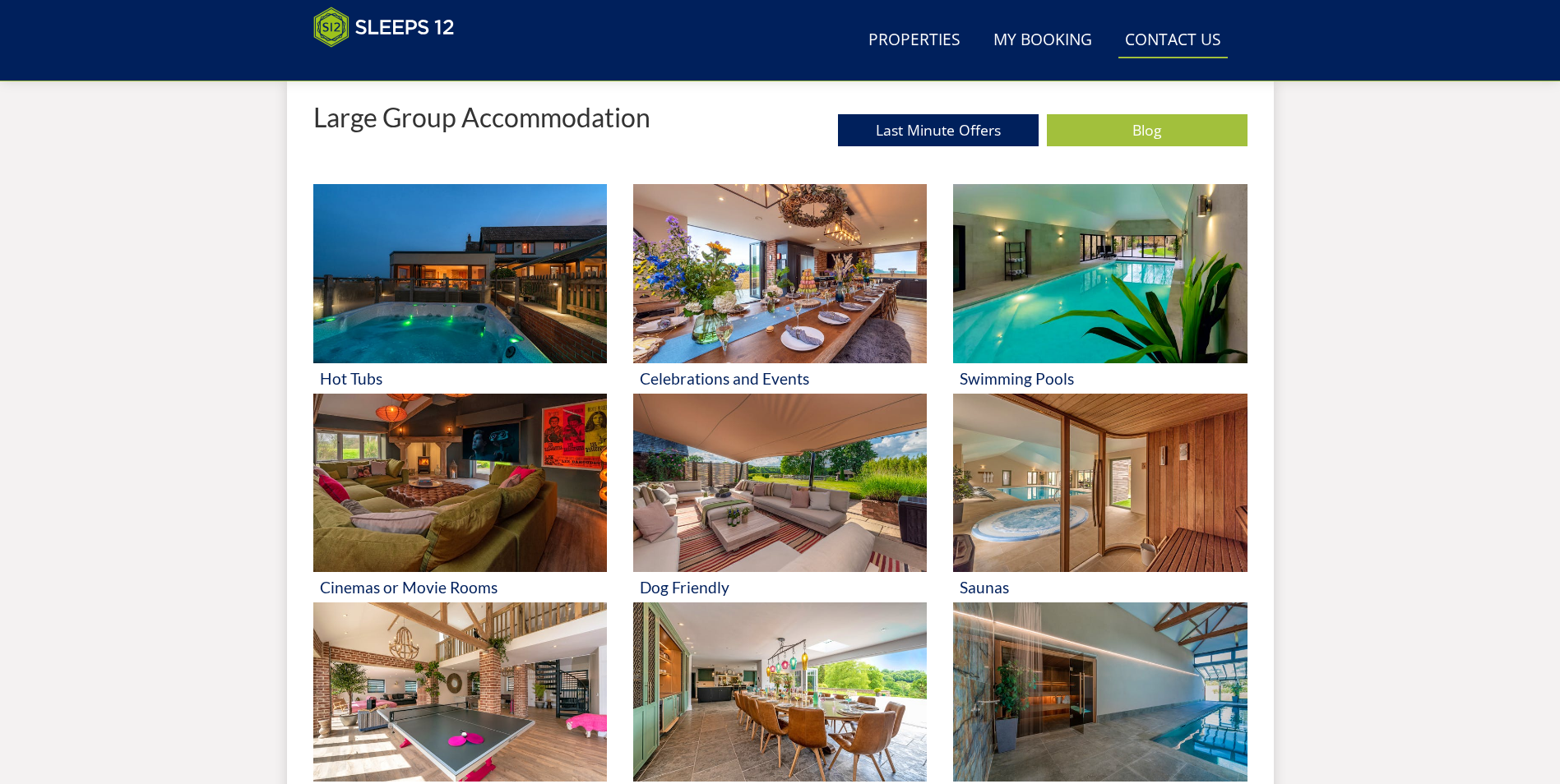
click at [1146, 43] on link "Contact Us [PHONE_NUMBER]" at bounding box center [1172, 40] width 109 height 37
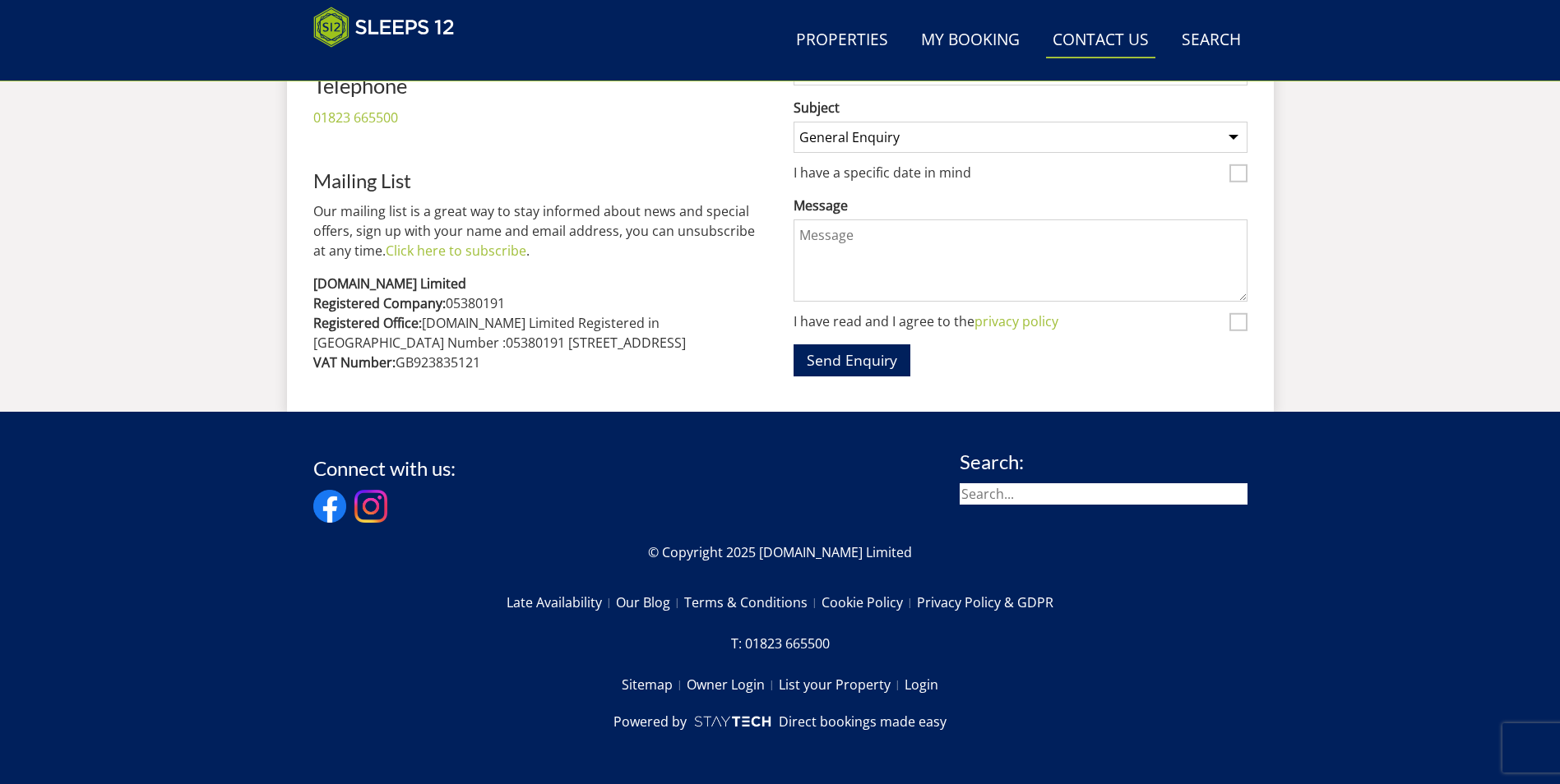
scroll to position [571, 0]
